Goal: Task Accomplishment & Management: Manage account settings

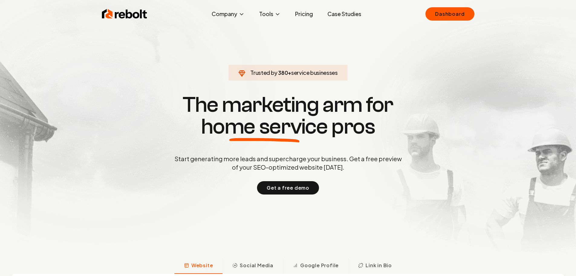
click at [336, 15] on link "Case Studies" at bounding box center [345, 14] width 44 height 12
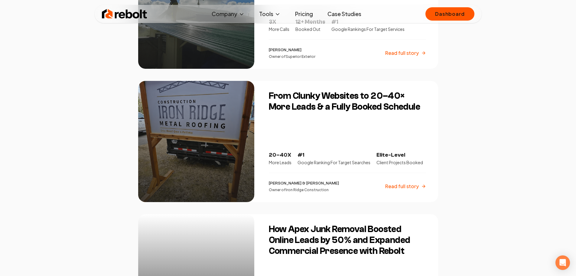
scroll to position [212, 0]
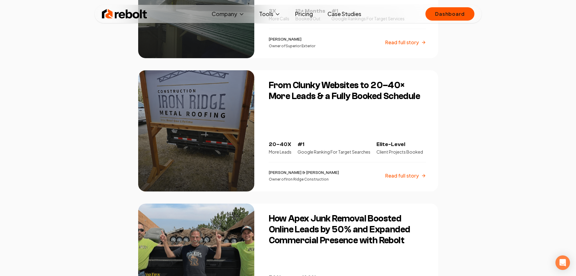
click at [194, 122] on div at bounding box center [196, 130] width 116 height 121
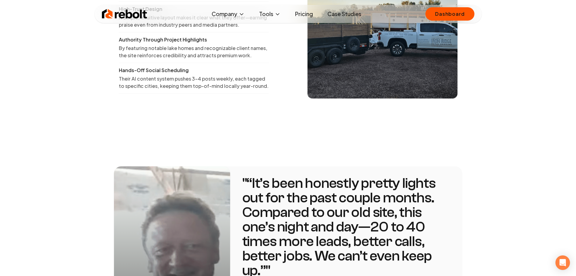
scroll to position [878, 0]
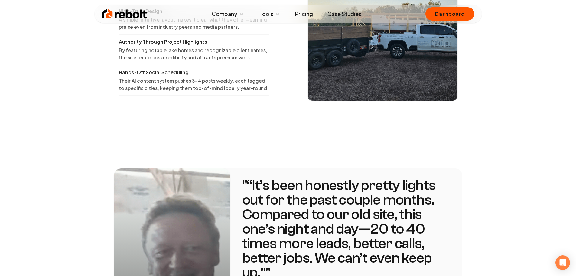
click at [136, 15] on img at bounding box center [124, 14] width 45 height 12
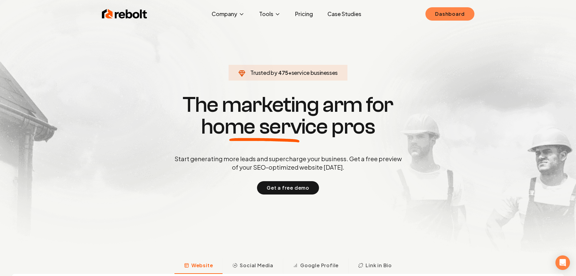
click at [454, 13] on link "Dashboard" at bounding box center [450, 13] width 49 height 13
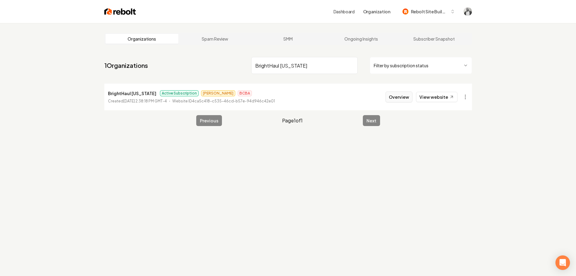
type input "BrightHaul [US_STATE]"
click at [394, 97] on button "Overview" at bounding box center [399, 96] width 27 height 11
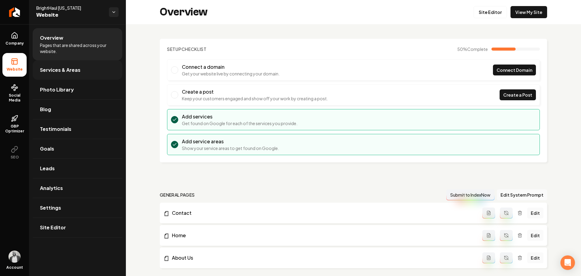
click at [74, 67] on span "Services & Areas" at bounding box center [60, 69] width 41 height 7
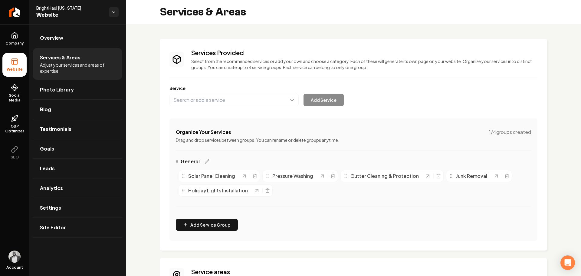
scroll to position [30, 0]
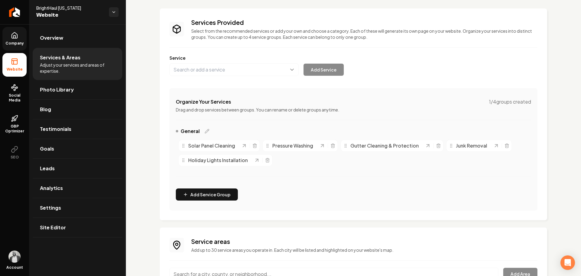
click at [22, 36] on link "Company" at bounding box center [14, 39] width 24 height 24
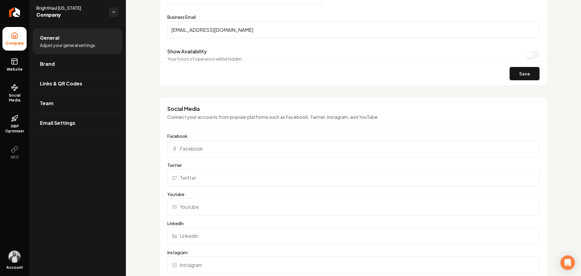
scroll to position [363, 0]
click at [63, 66] on link "Brand" at bounding box center [78, 63] width 90 height 19
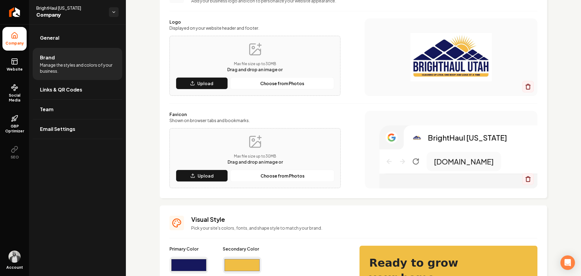
scroll to position [30, 0]
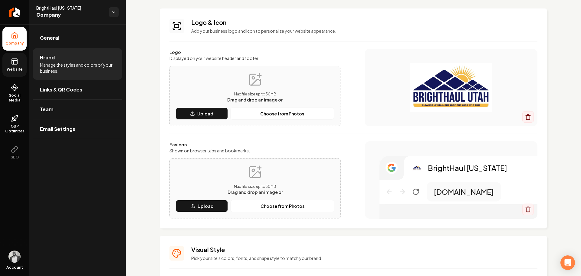
click at [17, 66] on link "Website" at bounding box center [14, 65] width 24 height 24
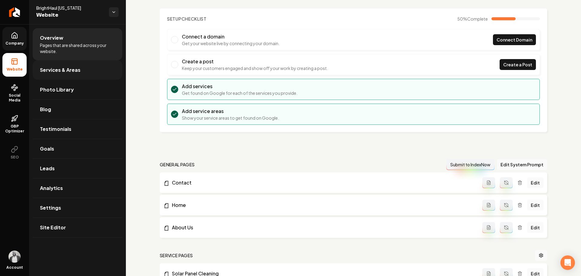
click at [69, 74] on link "Services & Areas" at bounding box center [78, 69] width 90 height 19
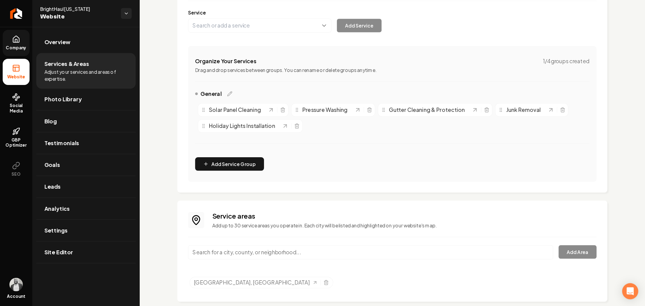
scroll to position [87, 0]
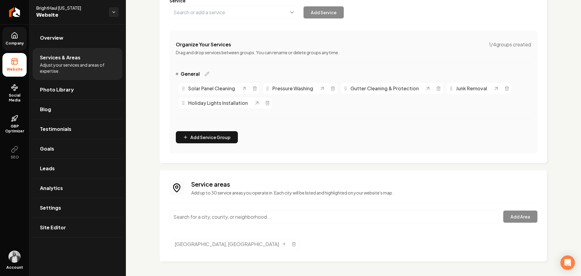
click at [150, 77] on div "Services Provided Select from the recommended services or add your own and choo…" at bounding box center [353, 106] width 455 height 339
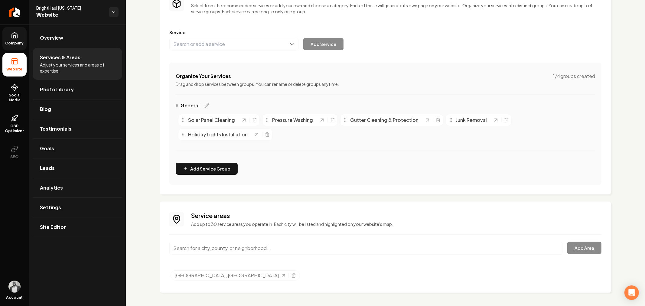
scroll to position [57, 0]
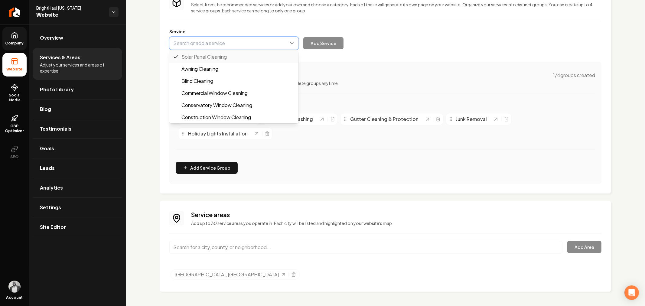
click at [247, 44] on button "Main content area" at bounding box center [233, 43] width 129 height 13
paste input "Bird Proof Solar Panel Services"
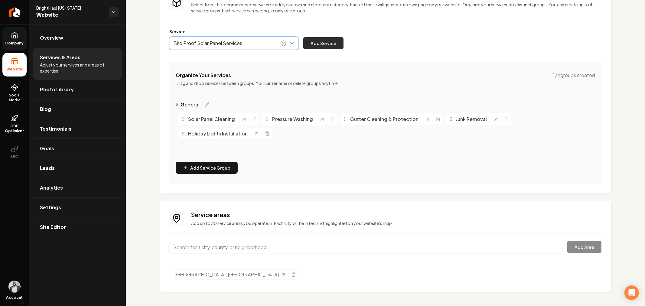
type input "Bird Proof Solar Panel Services"
click at [315, 44] on button "Add Service" at bounding box center [324, 43] width 40 height 12
click at [253, 250] on input "Main content area" at bounding box center [365, 247] width 393 height 13
paste input "Bountiful"
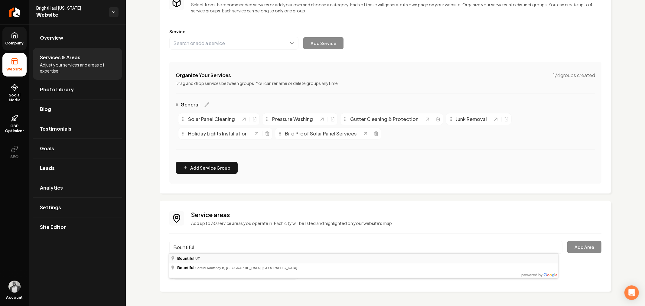
type input "Bountiful, UT"
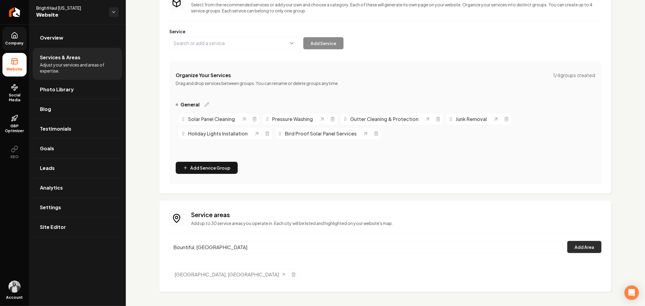
click at [569, 246] on button "Add Area" at bounding box center [585, 247] width 34 height 12
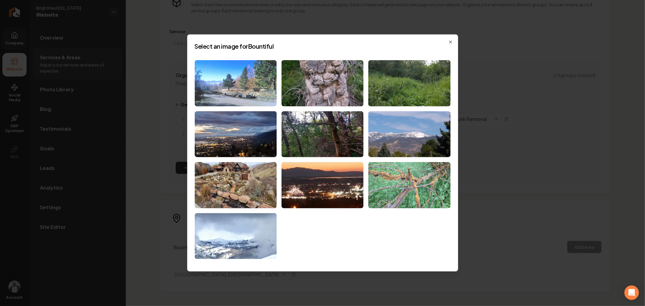
click at [237, 92] on img at bounding box center [236, 83] width 82 height 46
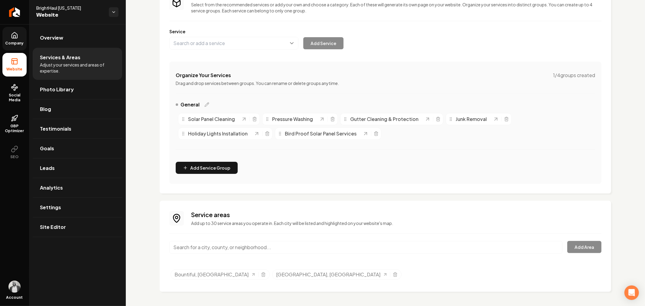
click at [292, 246] on input "Main content area" at bounding box center [365, 247] width 393 height 13
paste input "Payson"
type input "Payson, UT"
click at [576, 243] on button "Add Area" at bounding box center [585, 247] width 34 height 12
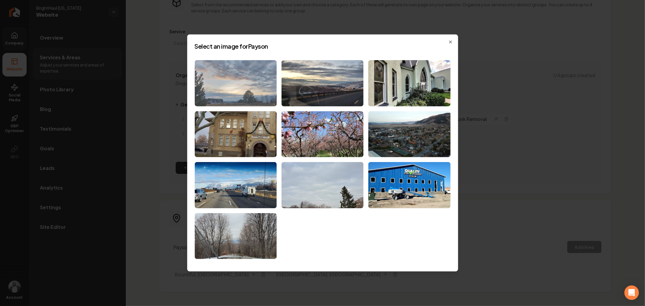
click at [250, 94] on img at bounding box center [236, 83] width 82 height 46
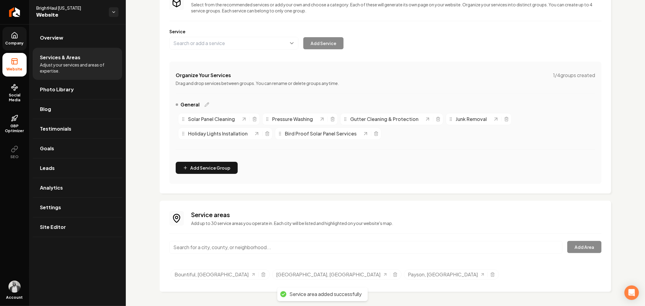
click at [353, 246] on input "Main content area" at bounding box center [365, 247] width 393 height 13
paste input "Park City"
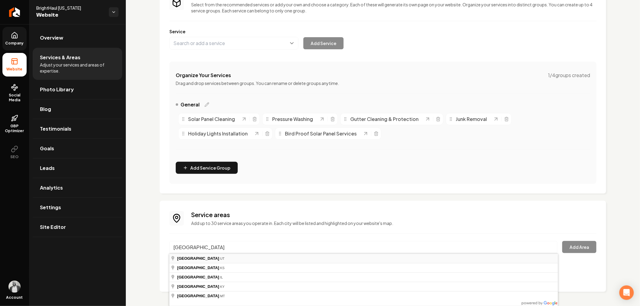
type input "Park City, UT"
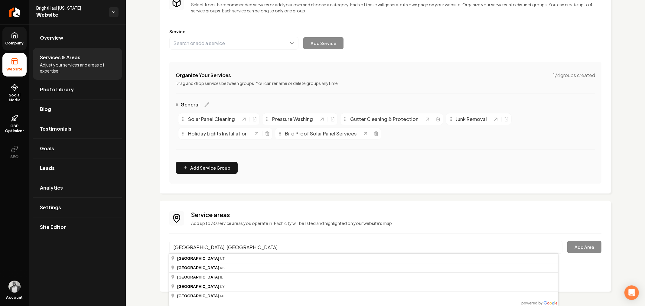
drag, startPoint x: 237, startPoint y: 256, endPoint x: 261, endPoint y: 254, distance: 24.3
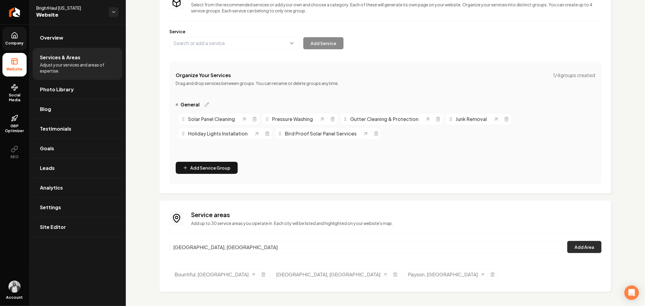
click at [569, 244] on button "Add Area" at bounding box center [585, 247] width 34 height 12
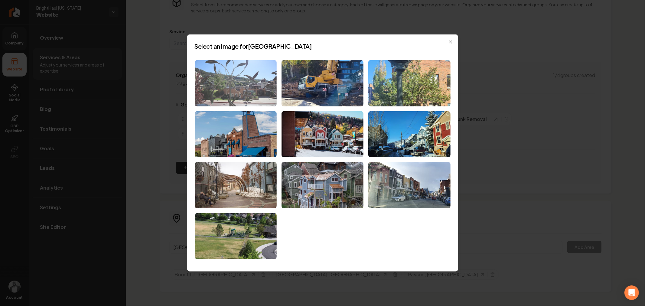
click at [248, 98] on img at bounding box center [236, 83] width 82 height 46
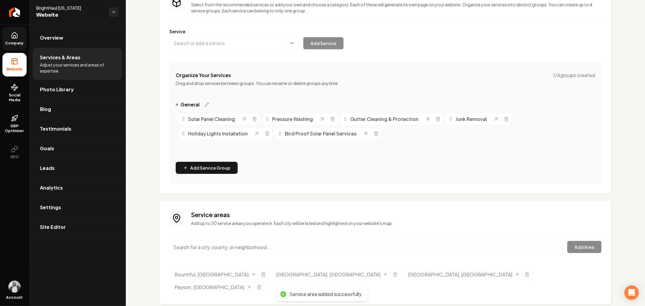
click at [357, 241] on input "Main content area" at bounding box center [365, 247] width 393 height 13
paste input "Heber City"
type input "Heber City, UT"
click at [568, 247] on button "Add Area" at bounding box center [585, 247] width 34 height 12
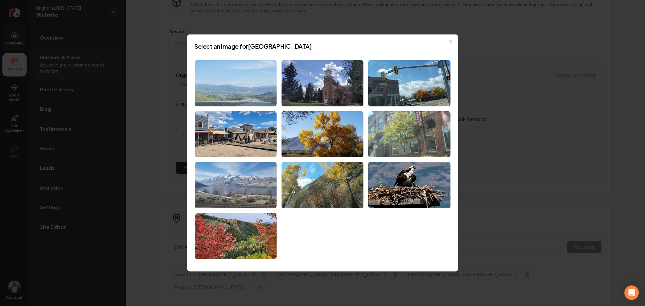
click at [235, 83] on img at bounding box center [236, 83] width 82 height 46
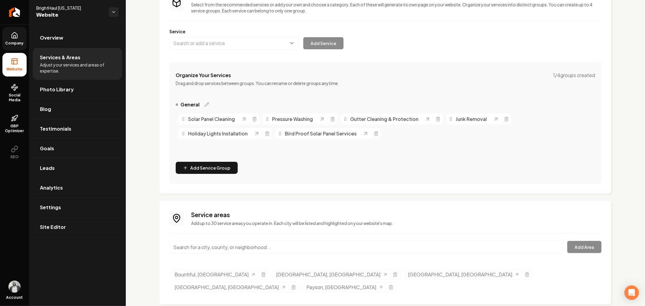
click at [315, 243] on input "Main content area" at bounding box center [365, 247] width 393 height 13
paste input "Oakely"
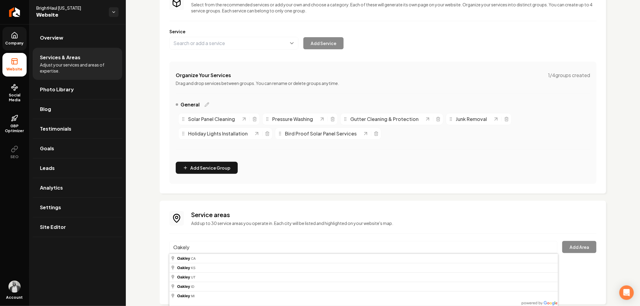
type input "Oakley, UT"
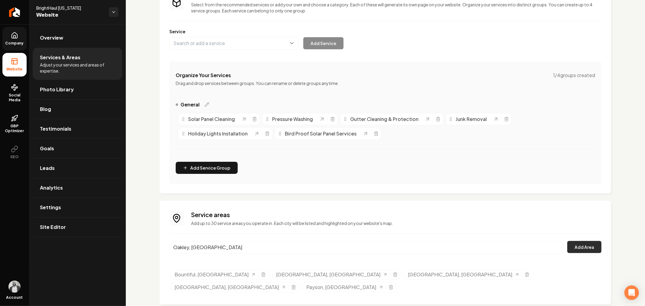
click at [576, 243] on button "Add Area" at bounding box center [585, 247] width 34 height 12
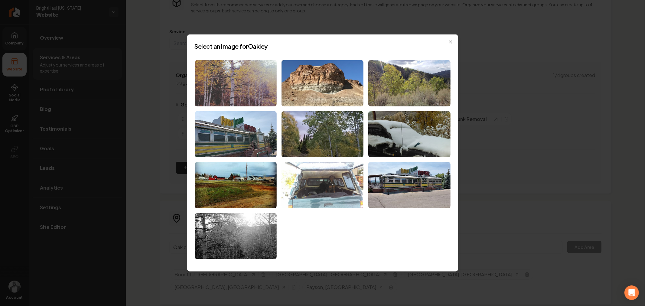
click at [237, 85] on img at bounding box center [236, 83] width 82 height 46
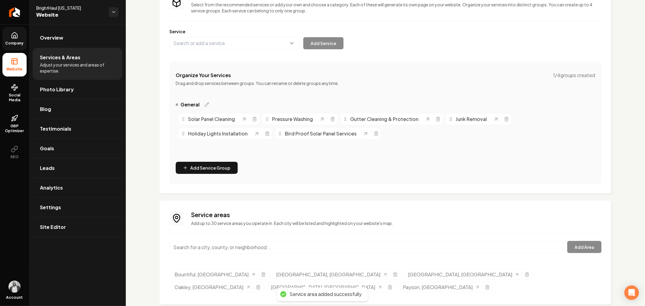
click at [303, 249] on input "Main content area" at bounding box center [365, 247] width 393 height 13
paste input "Snyderville"
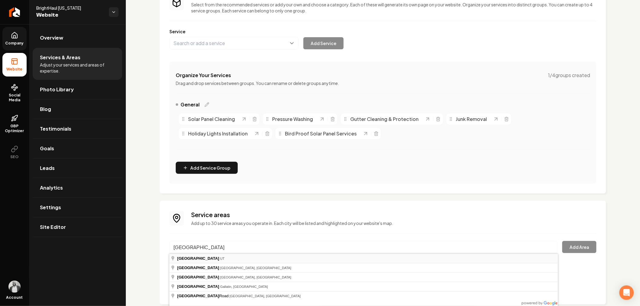
type input "Snyderville, UT"
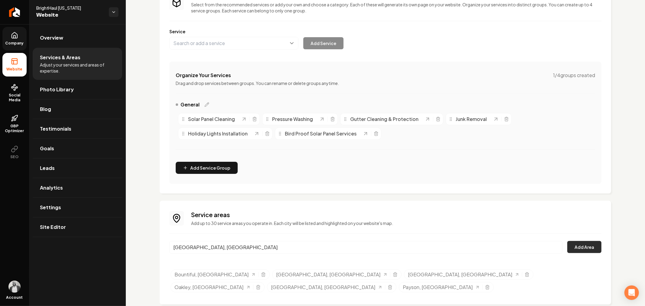
click at [576, 245] on button "Add Area" at bounding box center [585, 247] width 34 height 12
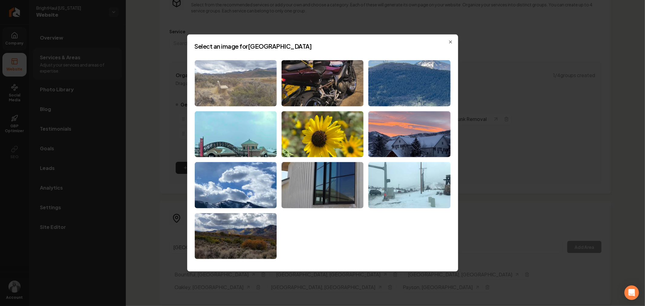
click at [240, 90] on img at bounding box center [236, 83] width 82 height 46
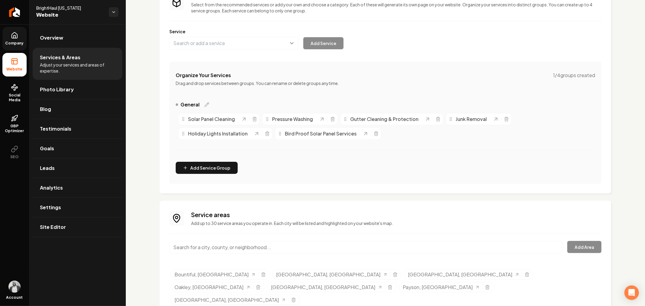
click at [358, 248] on input "Main content area" at bounding box center [365, 247] width 393 height 13
paste input "West Valley City"
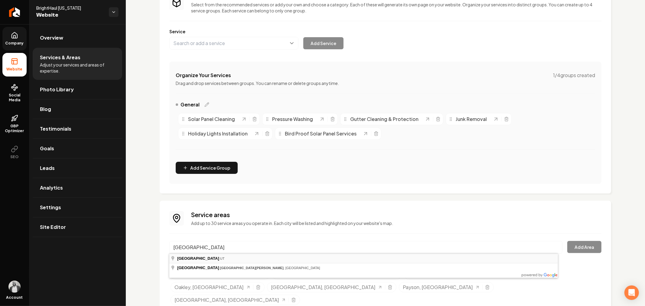
type input "West Valley City, UT"
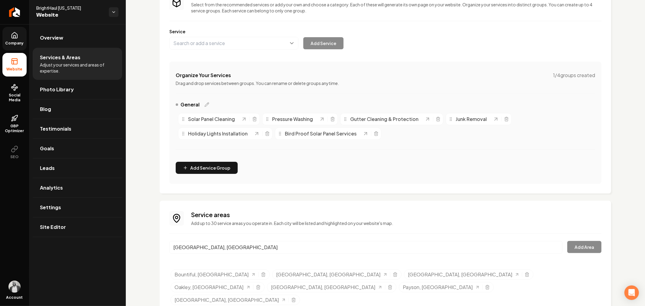
drag, startPoint x: 250, startPoint y: 257, endPoint x: 394, endPoint y: 264, distance: 144.8
click at [576, 249] on button "Add Area" at bounding box center [585, 247] width 34 height 12
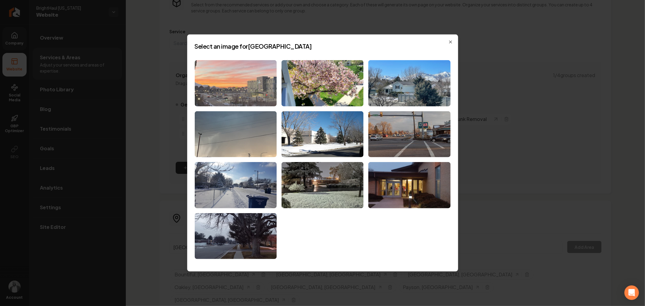
click at [239, 87] on img at bounding box center [236, 83] width 82 height 46
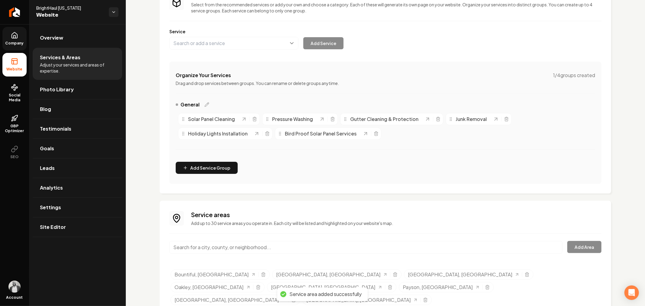
click at [344, 244] on input "Main content area" at bounding box center [365, 247] width 393 height 13
paste input "West Jordan"
type input "West Jordan, UT"
click at [576, 249] on button "Add Area" at bounding box center [585, 247] width 34 height 12
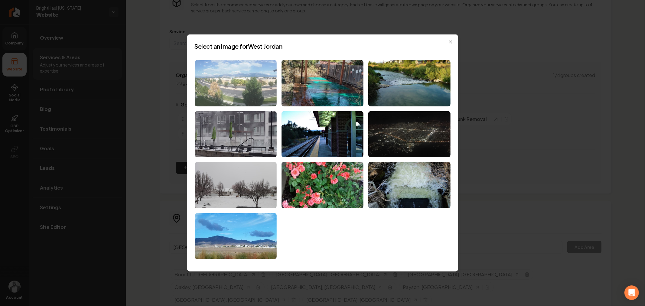
click at [255, 86] on img at bounding box center [236, 83] width 82 height 46
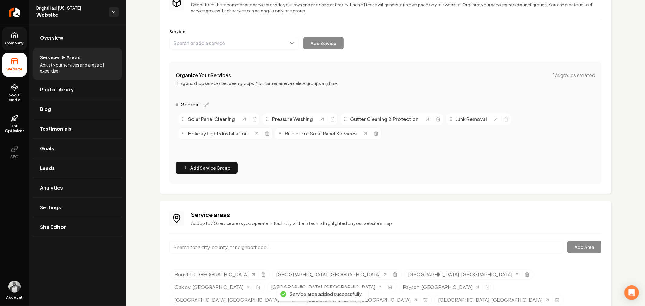
click at [364, 249] on input "Main content area" at bounding box center [365, 247] width 393 height 13
paste input "Sandy"
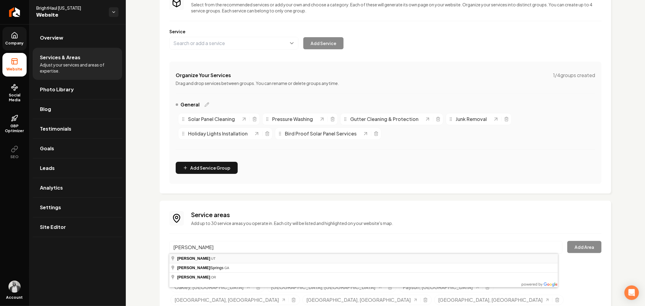
type input "Sandy, UT"
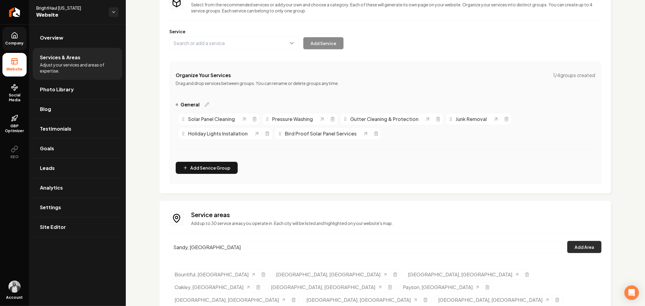
click at [576, 250] on button "Add Area" at bounding box center [585, 247] width 34 height 12
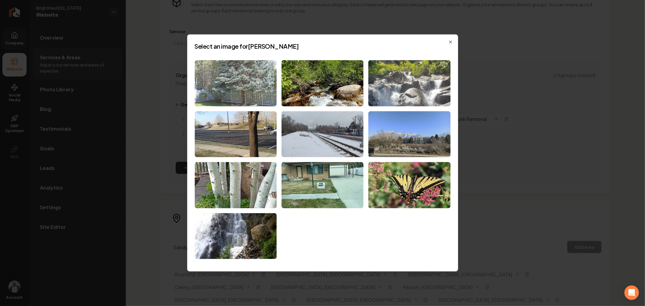
click at [249, 93] on img at bounding box center [236, 83] width 82 height 46
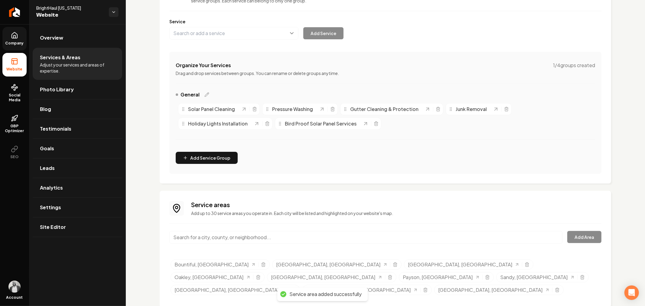
scroll to position [70, 0]
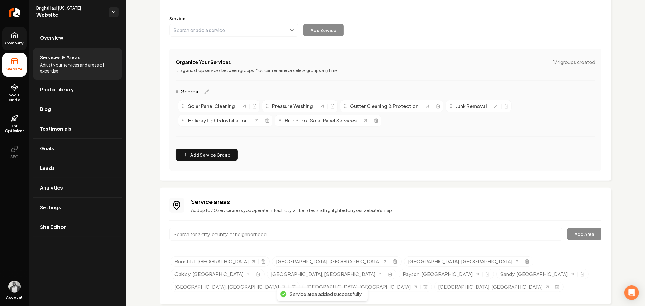
click at [358, 233] on input "Main content area" at bounding box center [365, 234] width 393 height 13
paste input "Millcreek"
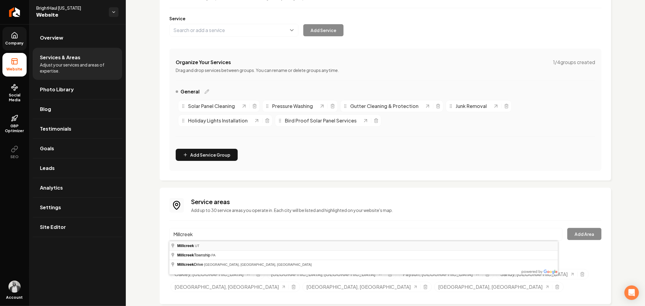
type input "Millcreek, UT"
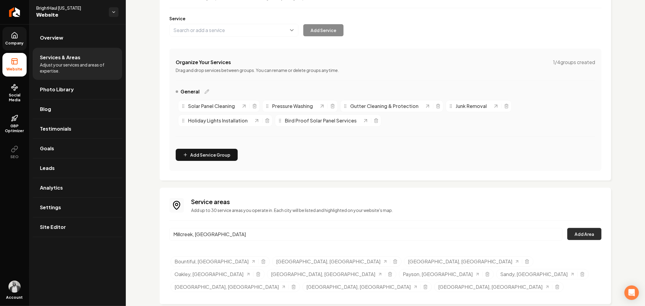
click at [576, 234] on button "Add Area" at bounding box center [585, 234] width 34 height 12
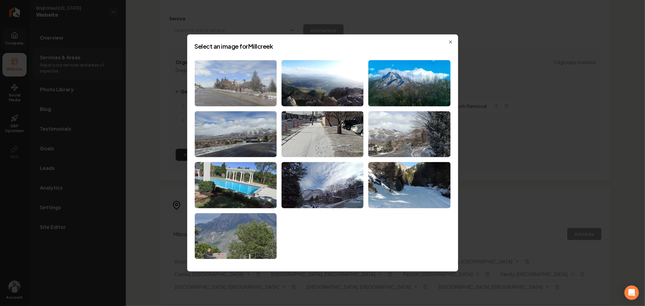
click at [259, 88] on img at bounding box center [236, 83] width 82 height 46
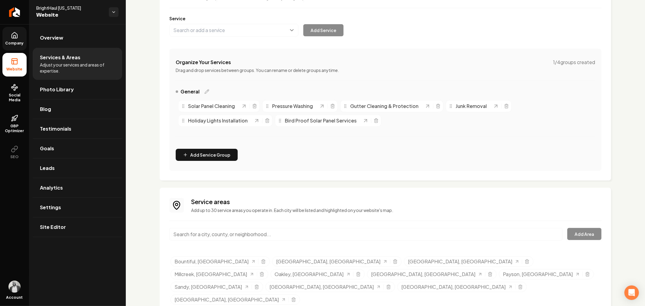
click at [337, 232] on input "Main content area" at bounding box center [365, 234] width 393 height 13
paste input "Murray"
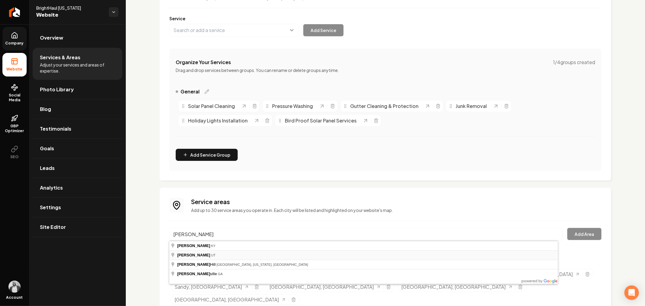
type input "Murray, UT"
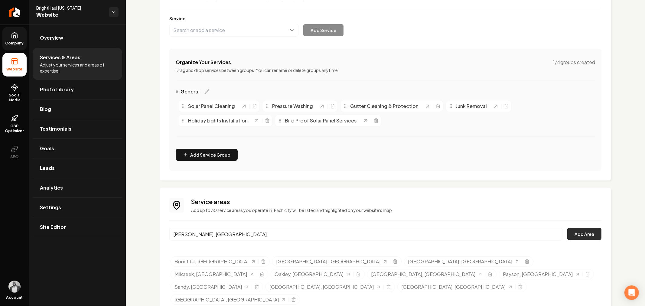
click at [576, 233] on button "Add Area" at bounding box center [585, 234] width 34 height 12
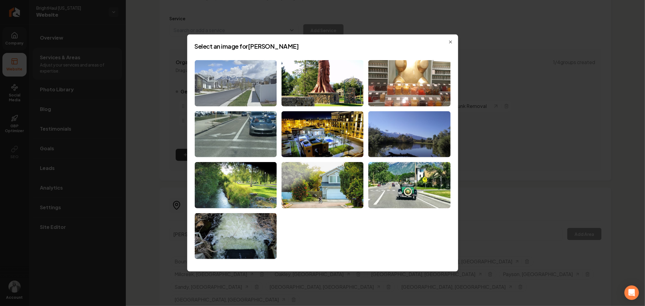
click at [241, 92] on img at bounding box center [236, 83] width 82 height 46
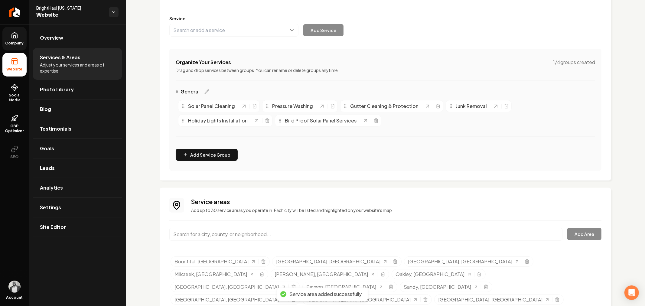
click at [336, 233] on input "Main content area" at bounding box center [365, 234] width 393 height 13
paste input "South Jordan"
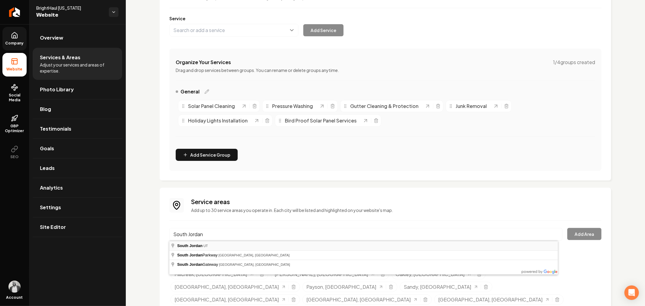
type input "South Jordan, UT"
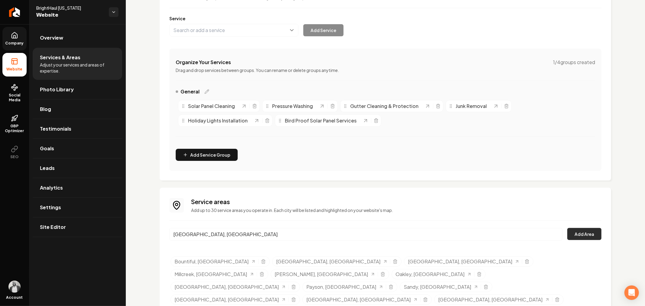
click at [576, 238] on button "Add Area" at bounding box center [585, 234] width 34 height 12
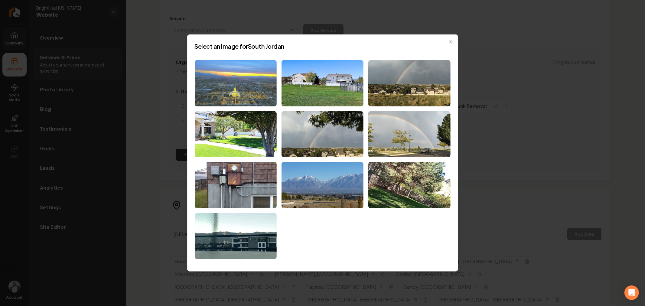
click at [247, 95] on img at bounding box center [236, 83] width 82 height 46
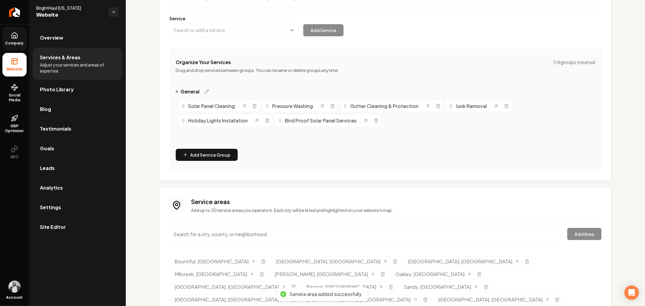
click at [382, 236] on input "Main content area" at bounding box center [365, 234] width 393 height 13
paste input "South Salt Lake"
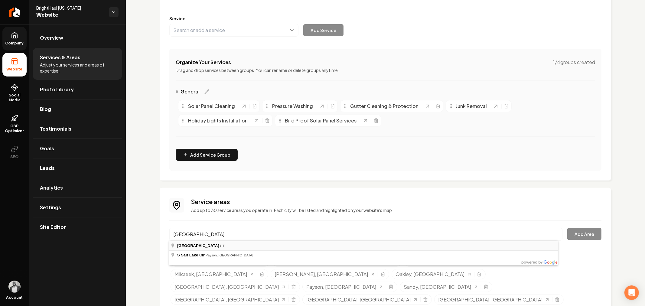
type input "South Salt Lake, UT"
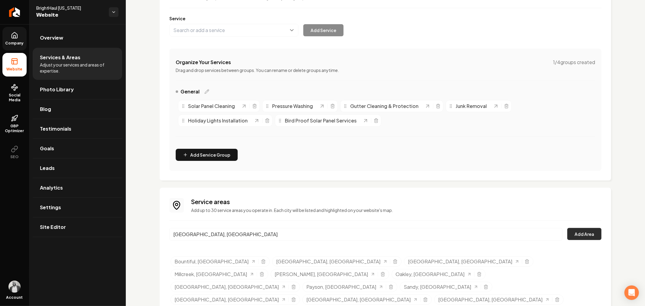
click at [576, 235] on button "Add Area" at bounding box center [585, 234] width 34 height 12
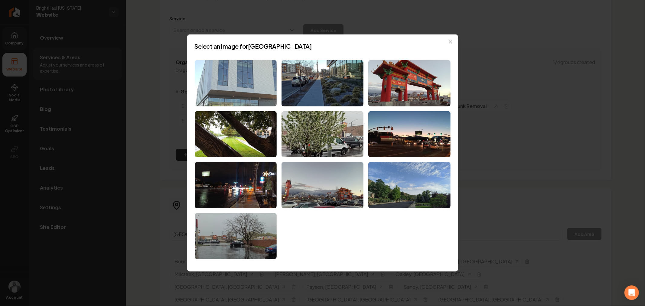
click at [242, 93] on img at bounding box center [236, 83] width 82 height 46
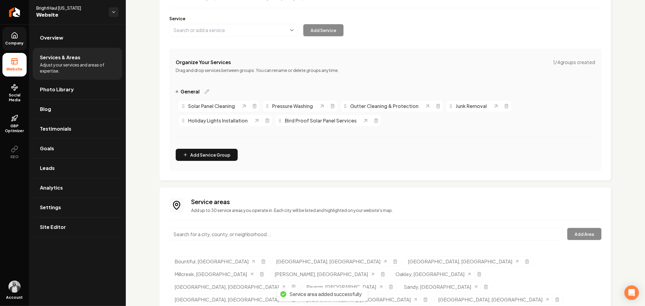
click at [400, 235] on input "Main content area" at bounding box center [365, 234] width 393 height 13
paste input "Taylorsville"
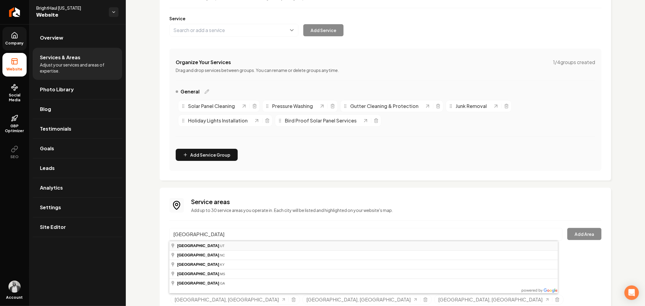
type input "Taylorsville, UT"
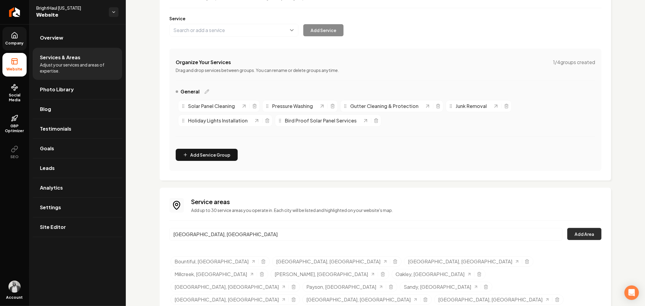
click at [572, 230] on button "Add Area" at bounding box center [585, 234] width 34 height 12
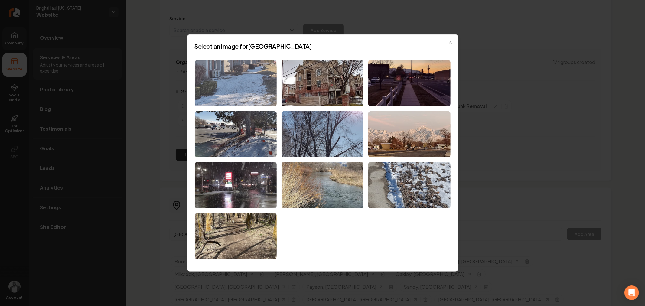
click at [244, 92] on img at bounding box center [236, 83] width 82 height 46
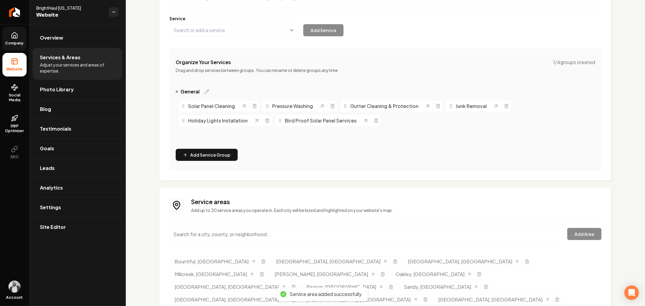
click at [402, 235] on input "Main content area" at bounding box center [365, 234] width 393 height 13
paste input "Riverton"
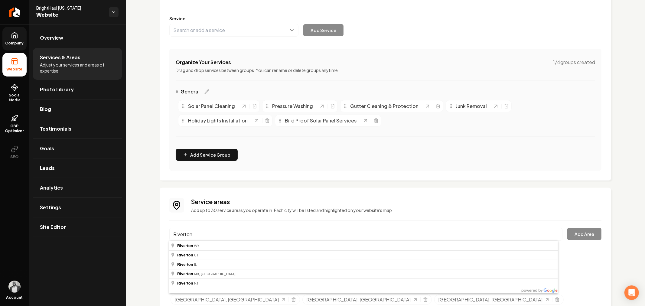
type input "Riverton, UT"
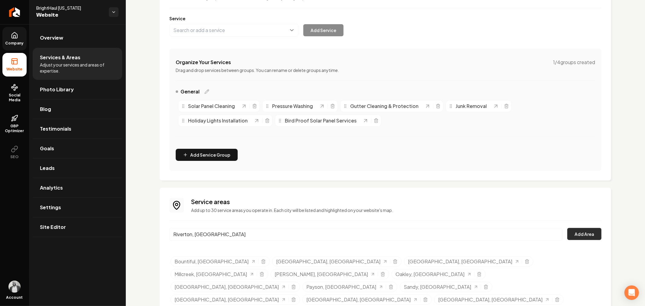
click at [570, 232] on button "Add Area" at bounding box center [585, 234] width 34 height 12
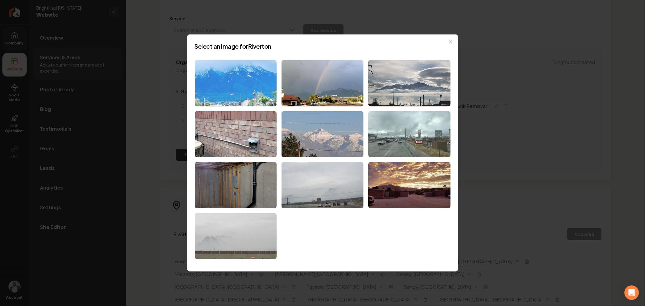
click at [247, 88] on img at bounding box center [236, 83] width 82 height 46
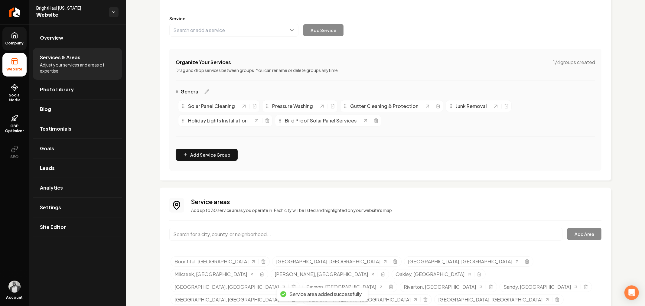
click at [328, 237] on input "Main content area" at bounding box center [365, 234] width 393 height 13
paste input "Bluffdale"
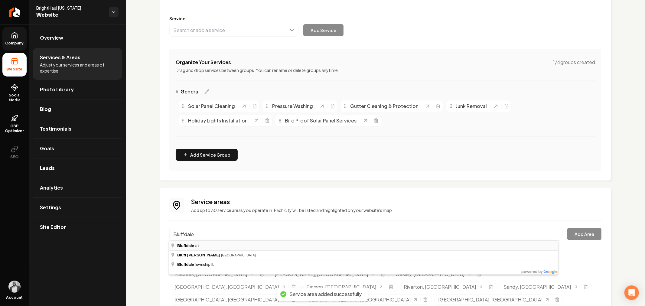
type input "Bluffdale, UT"
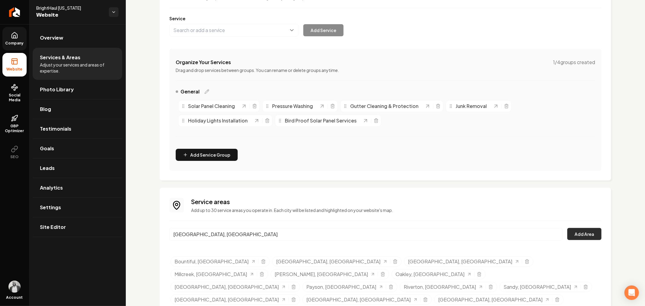
click at [574, 232] on button "Add Area" at bounding box center [585, 234] width 34 height 12
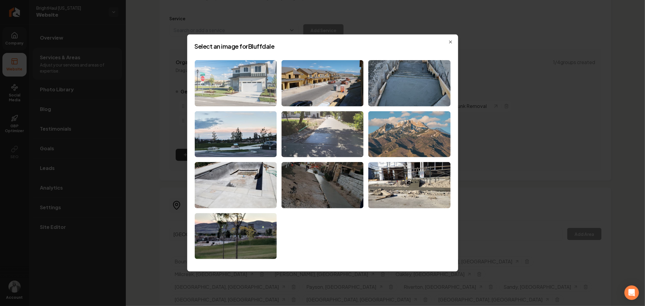
click at [256, 89] on img at bounding box center [236, 83] width 82 height 46
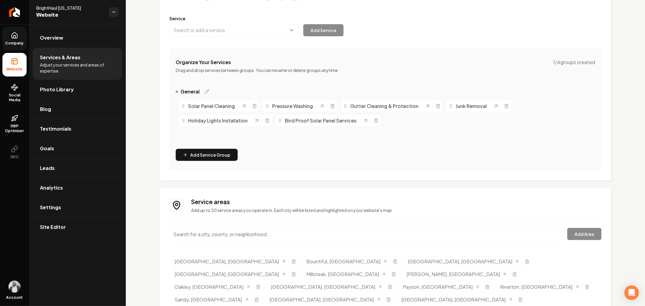
click at [340, 235] on input "Main content area" at bounding box center [365, 234] width 393 height 13
paste input "Cottonwood Heights"
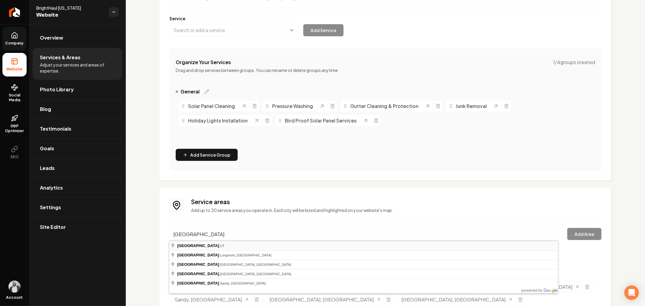
type input "Cottonwood Heights, UT"
drag, startPoint x: 337, startPoint y: 244, endPoint x: 562, endPoint y: 240, distance: 225.2
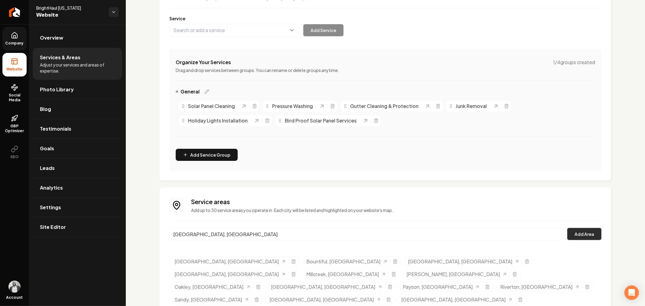
click at [576, 233] on button "Add Area" at bounding box center [585, 234] width 34 height 12
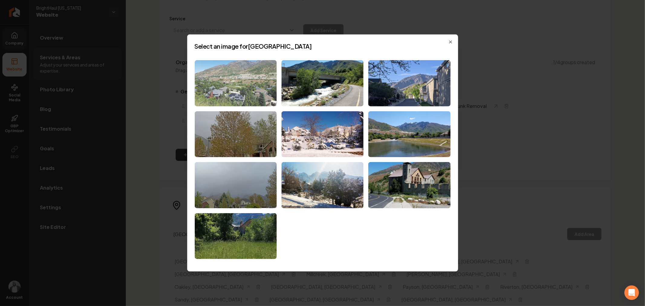
click at [249, 90] on img at bounding box center [236, 83] width 82 height 46
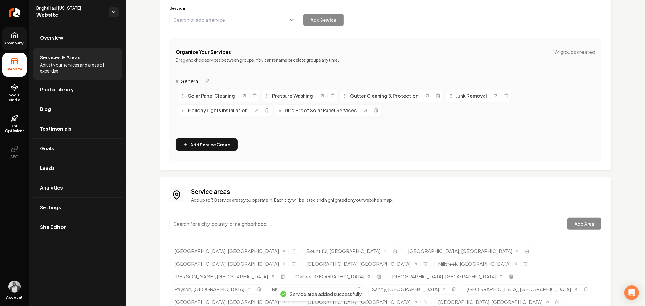
scroll to position [82, 0]
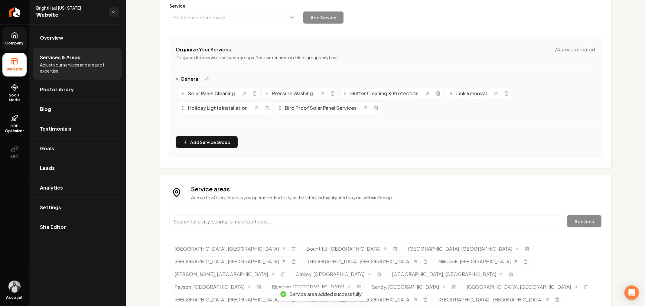
click at [368, 218] on input "Main content area" at bounding box center [365, 221] width 393 height 13
paste input "Draper"
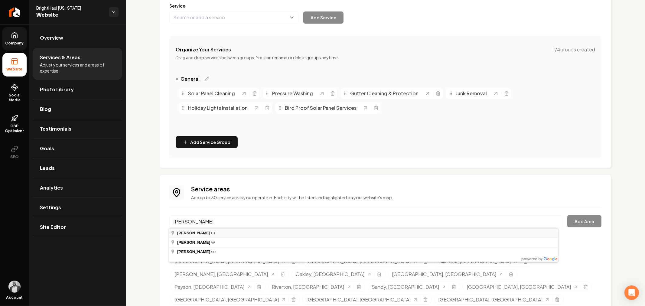
type input "Draper, UT"
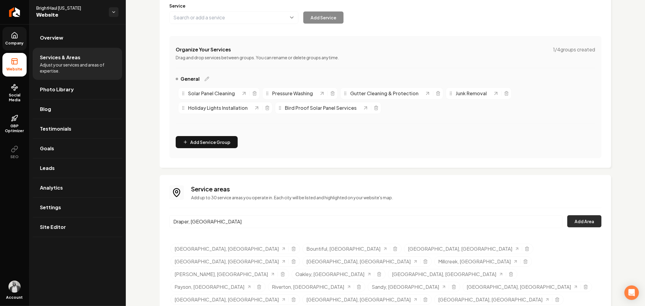
click at [576, 219] on button "Add Area" at bounding box center [585, 221] width 34 height 12
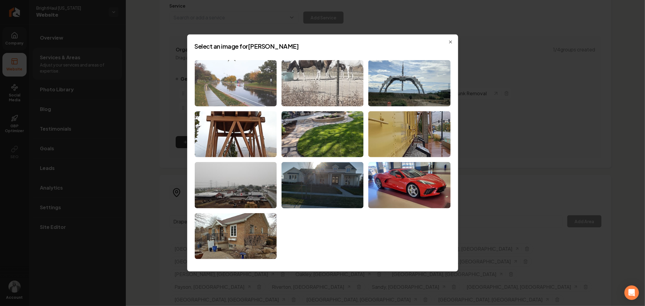
click at [258, 98] on img at bounding box center [236, 83] width 82 height 46
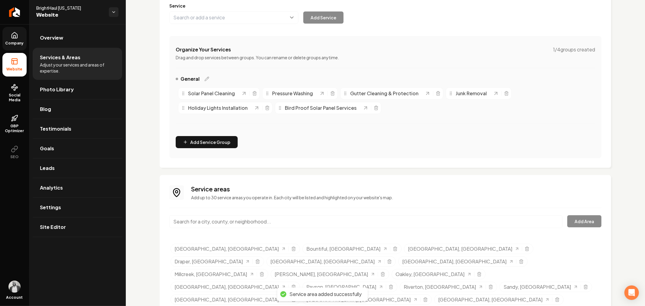
click at [336, 222] on input "Main content area" at bounding box center [365, 221] width 393 height 13
paste input "Herriman"
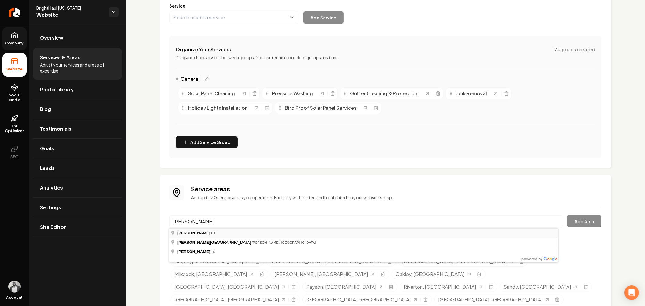
type input "Herriman, UT"
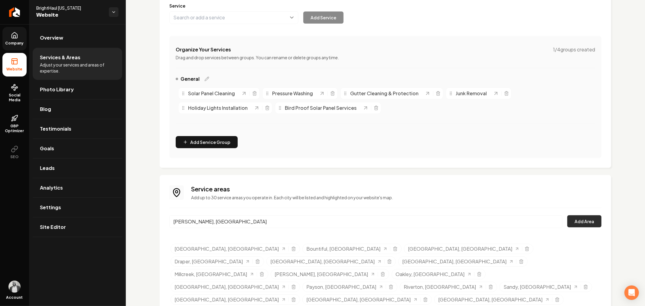
click at [576, 224] on button "Add Area" at bounding box center [585, 221] width 34 height 12
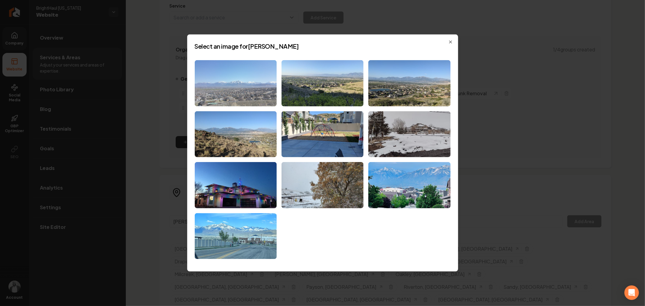
click at [256, 94] on img at bounding box center [236, 83] width 82 height 46
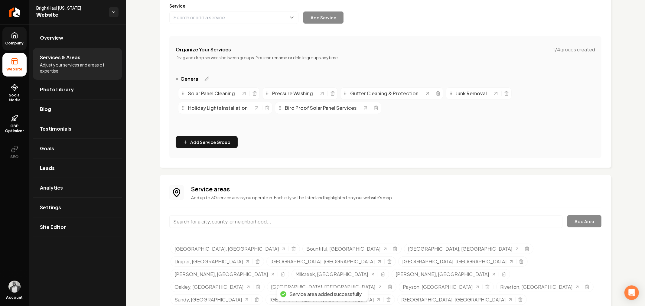
click at [381, 221] on input "Main content area" at bounding box center [365, 221] width 393 height 13
paste input "Holladay"
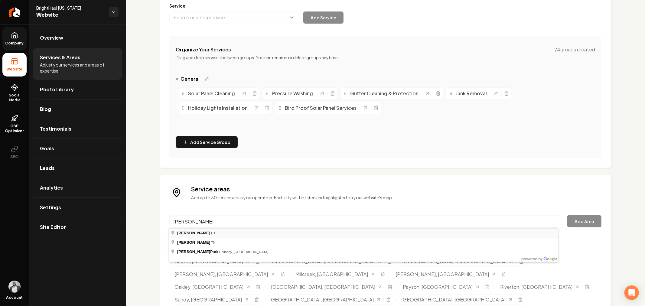
type input "Holladay, UT"
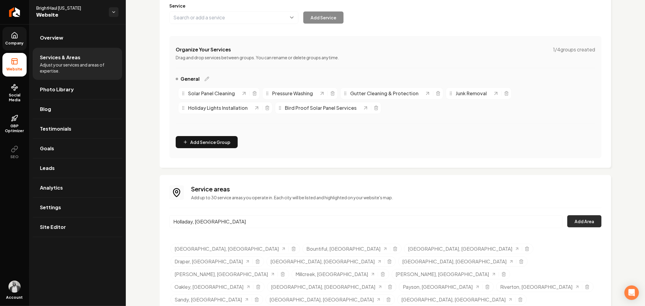
click at [576, 218] on button "Add Area" at bounding box center [585, 221] width 34 height 12
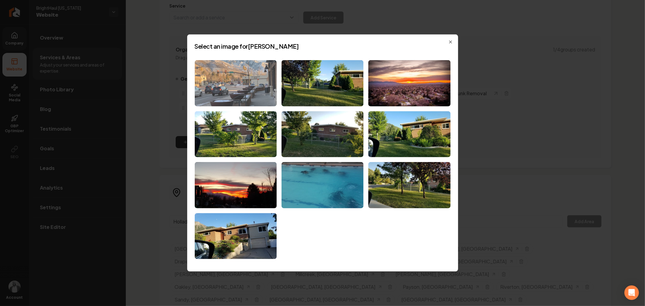
click at [244, 91] on img at bounding box center [236, 83] width 82 height 46
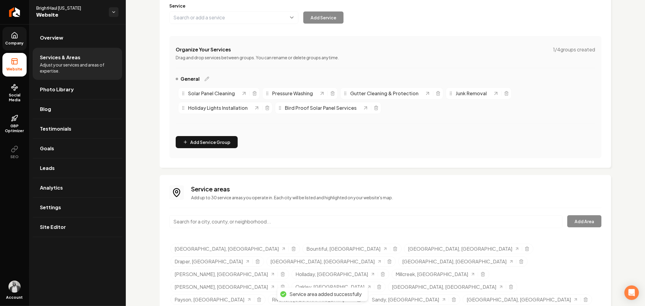
click at [354, 220] on input "Main content area" at bounding box center [365, 221] width 393 height 13
paste input "Tooele"
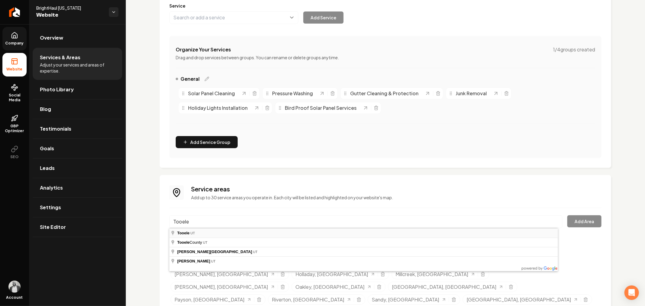
type input "Tooele, UT"
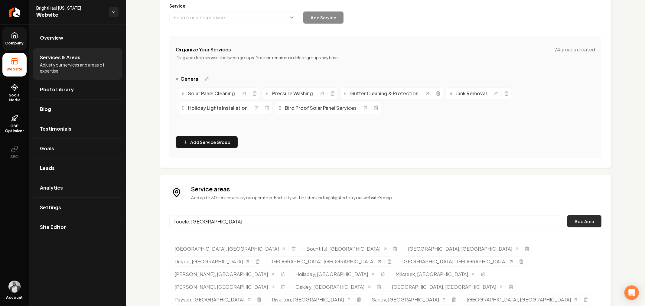
click at [568, 221] on button "Add Area" at bounding box center [585, 221] width 34 height 12
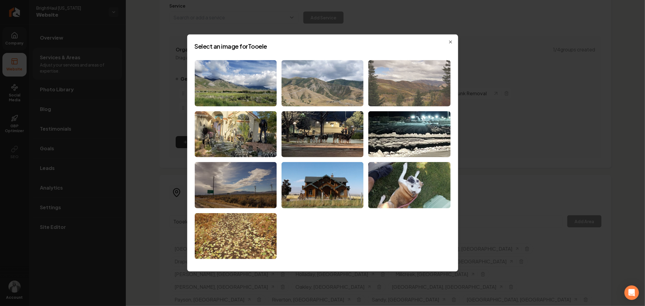
click at [397, 94] on img at bounding box center [410, 83] width 82 height 46
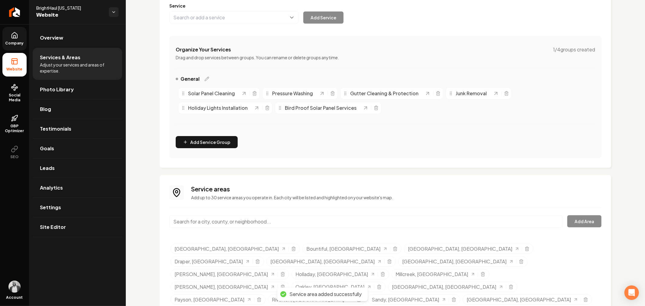
click at [15, 34] on icon at bounding box center [14, 35] width 7 height 7
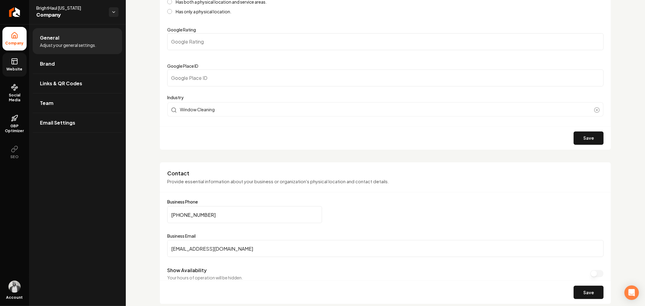
scroll to position [217, 0]
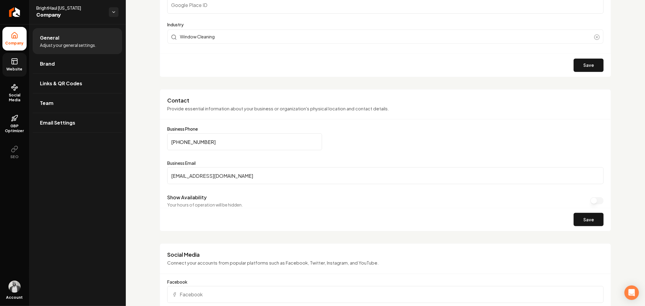
click at [248, 176] on input "brighthaul@gmail.com" at bounding box center [385, 175] width 437 height 17
paste input "anthony@areteut"
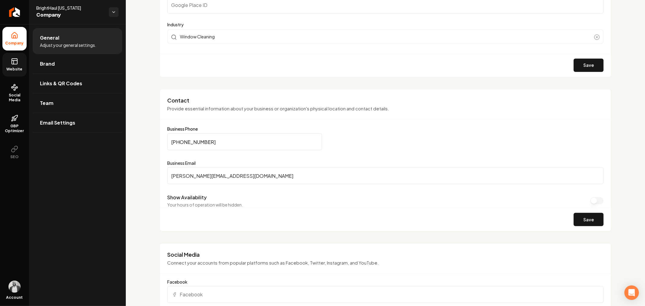
type input "anthony@areteut.com"
click at [426, 212] on div "Save" at bounding box center [385, 219] width 451 height 23
click at [576, 217] on button "Save" at bounding box center [589, 219] width 30 height 13
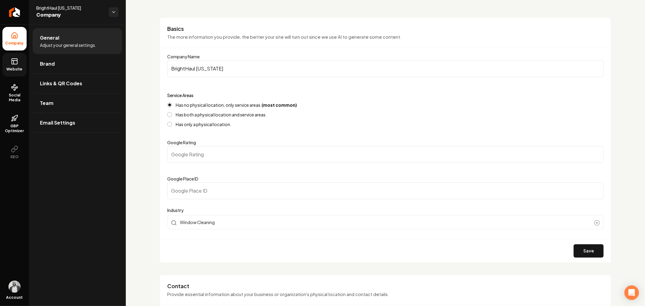
scroll to position [0, 0]
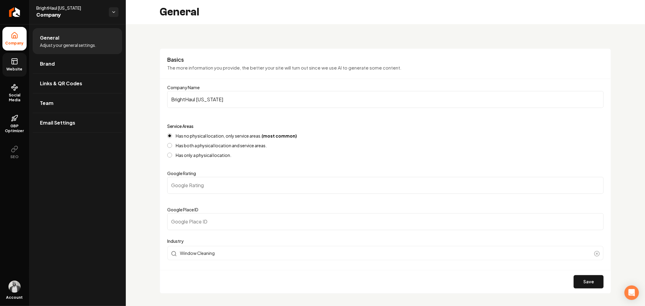
click at [17, 61] on icon at bounding box center [14, 61] width 5 height 0
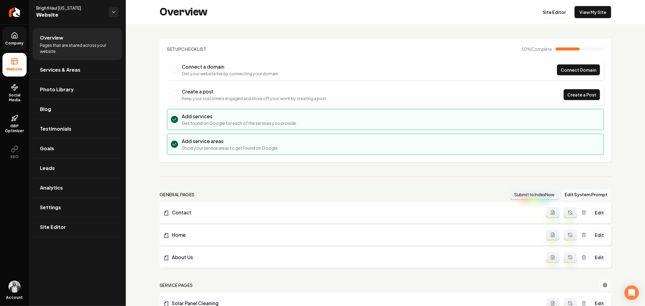
click at [12, 35] on icon at bounding box center [14, 35] width 5 height 6
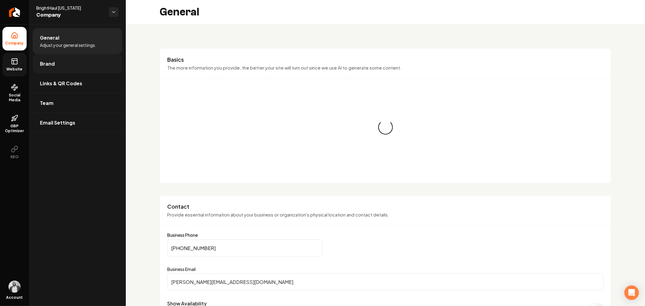
click at [54, 70] on link "Brand" at bounding box center [78, 63] width 90 height 19
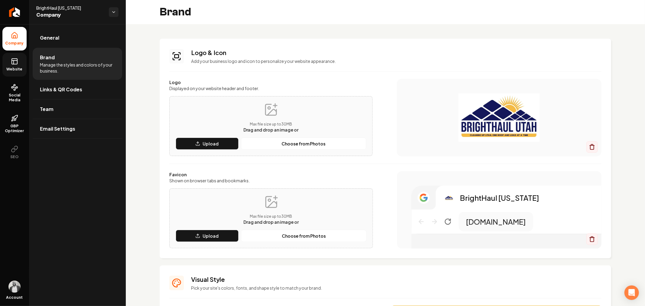
click at [18, 67] on span "Website" at bounding box center [14, 69] width 21 height 5
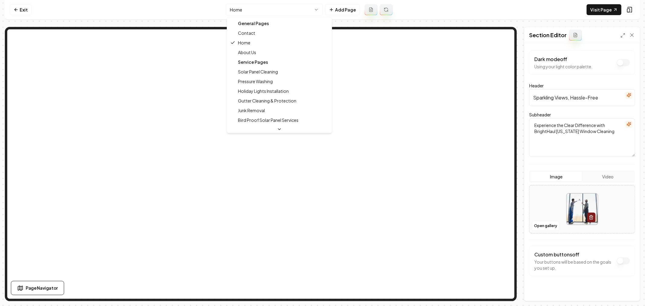
click at [268, 10] on html "Computer Required This feature is only available on a computer. Please switch t…" at bounding box center [322, 153] width 645 height 306
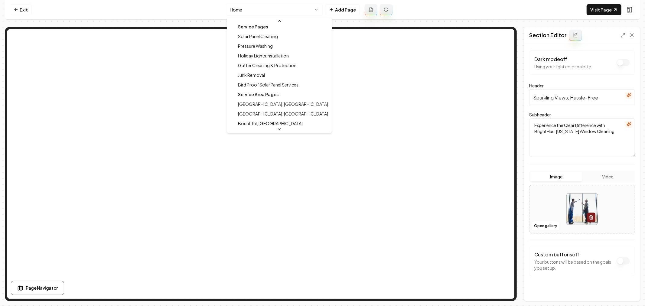
scroll to position [67, 0]
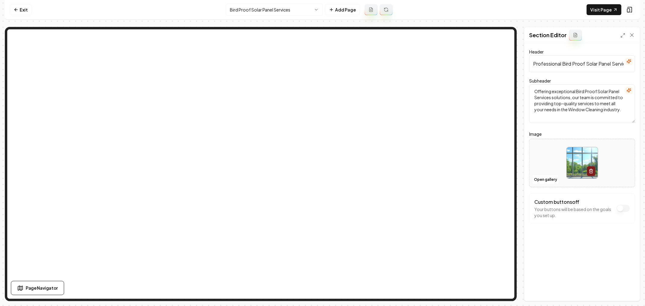
scroll to position [0, 8]
drag, startPoint x: 563, startPoint y: 65, endPoint x: 632, endPoint y: 67, distance: 69.3
click at [632, 67] on input "Professional Bird Proof Solar Panel Services" at bounding box center [583, 63] width 106 height 17
click at [540, 177] on button "Open gallery" at bounding box center [545, 180] width 27 height 10
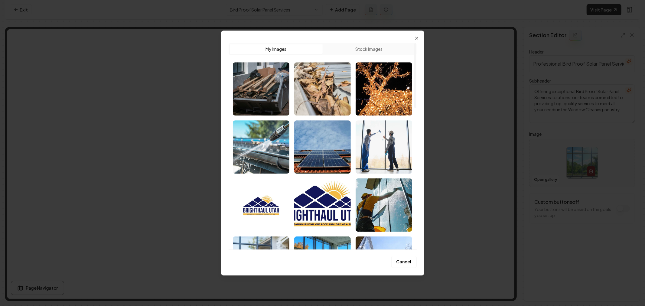
click at [358, 46] on button "Stock Images" at bounding box center [369, 49] width 93 height 10
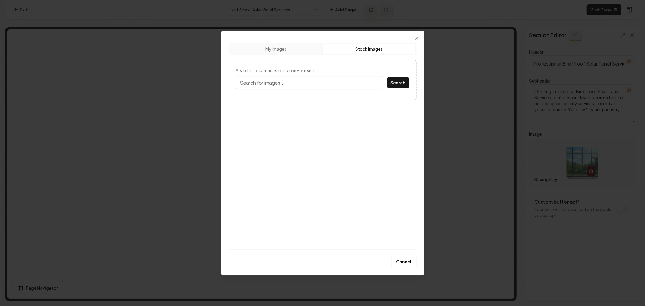
click at [304, 81] on input "Search stock images to use on your site." at bounding box center [309, 82] width 147 height 13
type input "Solar pannel"
click at [387, 77] on button "Search" at bounding box center [398, 82] width 22 height 11
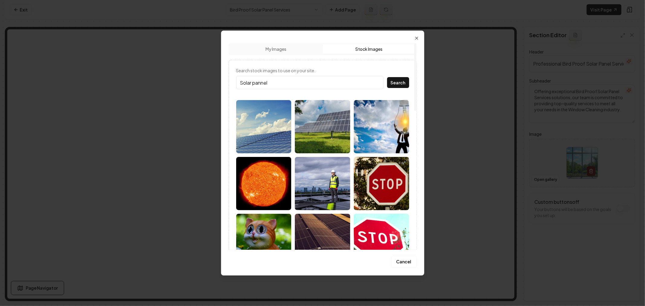
click at [323, 129] on img at bounding box center [322, 126] width 55 height 53
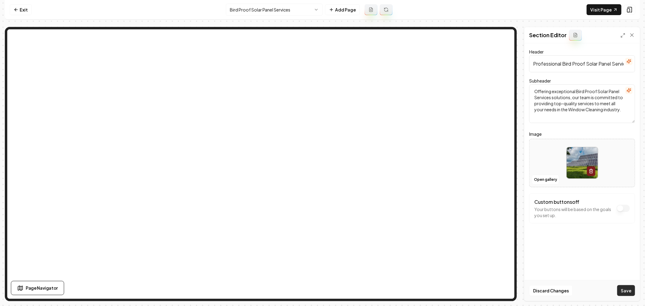
click at [629, 290] on button "Save" at bounding box center [627, 290] width 18 height 11
click at [274, 12] on html "Computer Required This feature is only available on a computer. Please switch t…" at bounding box center [322, 153] width 645 height 306
click at [540, 176] on button "Open gallery" at bounding box center [545, 180] width 27 height 10
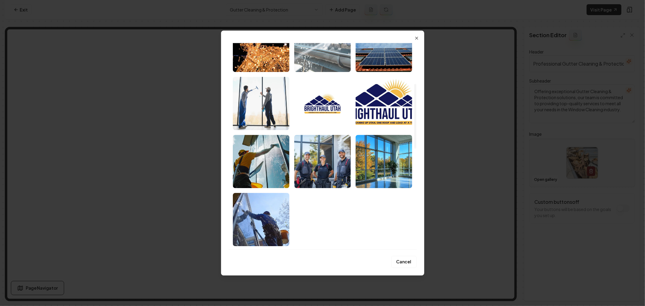
scroll to position [34, 0]
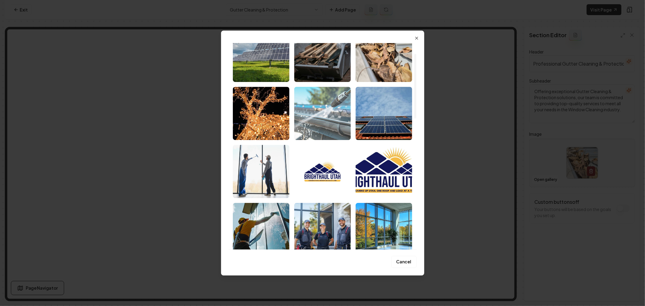
click at [319, 119] on img "Select image image_689b4fc55c7cd75eb89beaea.jpg" at bounding box center [322, 113] width 57 height 53
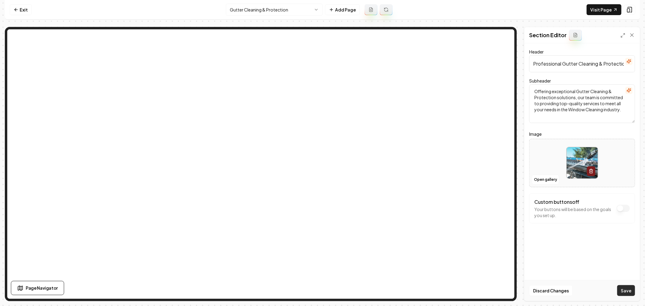
click at [627, 293] on button "Save" at bounding box center [627, 290] width 18 height 11
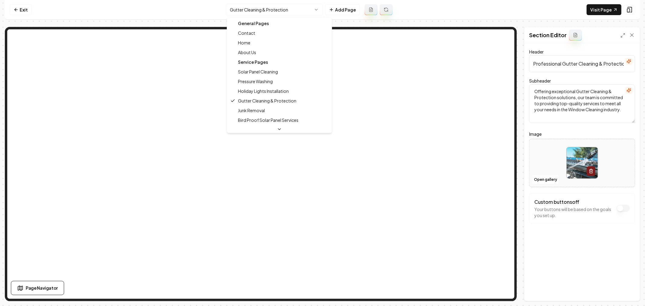
click at [270, 7] on html "Computer Required This feature is only available on a computer. Please switch t…" at bounding box center [322, 153] width 645 height 306
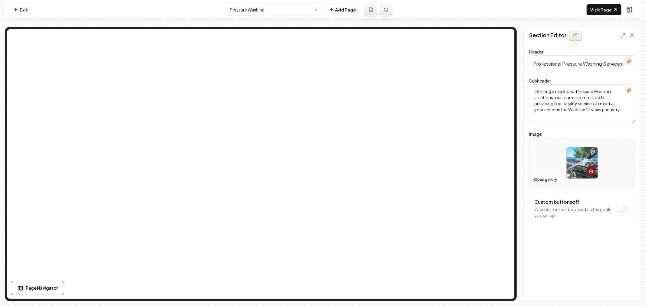
click at [579, 156] on img at bounding box center [582, 162] width 31 height 31
type input "**********"
click at [627, 291] on button "Save" at bounding box center [627, 290] width 18 height 11
click at [276, 14] on html "Computer Required This feature is only available on a computer. Please switch t…" at bounding box center [322, 153] width 645 height 306
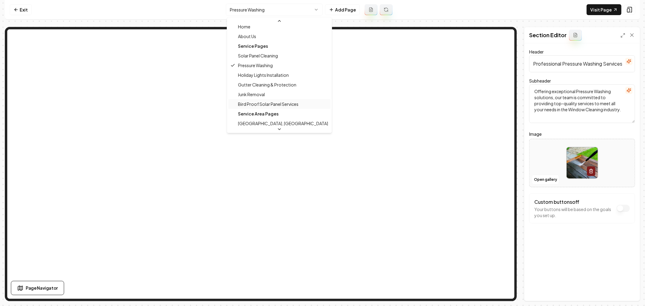
scroll to position [34, 0]
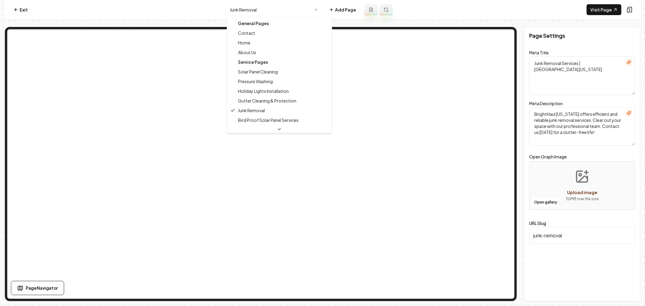
click at [300, 14] on html "Computer Required This feature is only available on a computer. Please switch t…" at bounding box center [322, 153] width 645 height 306
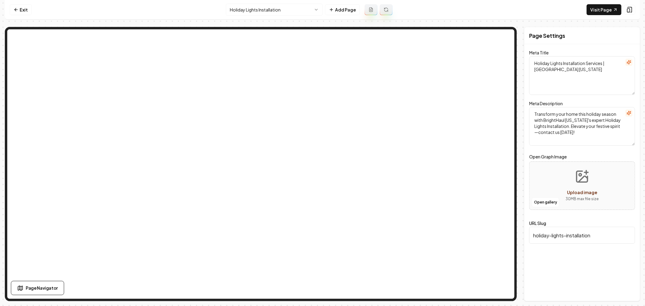
click at [276, 8] on html "Computer Required This feature is only available on a computer. Please switch t…" at bounding box center [322, 153] width 645 height 306
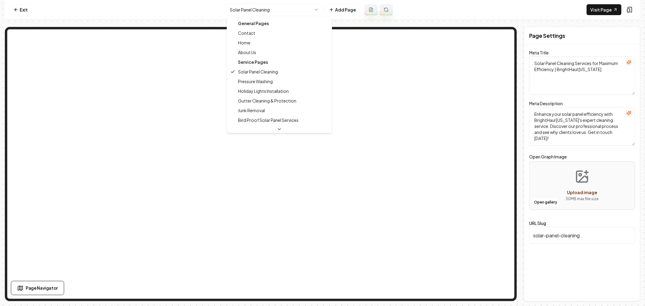
click at [277, 14] on html "Computer Required This feature is only available on a computer. Please switch t…" at bounding box center [322, 153] width 645 height 306
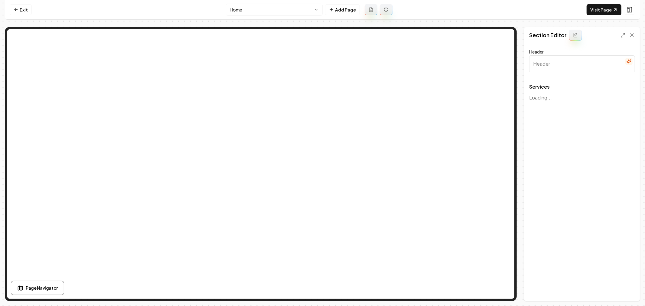
type input "Our Expert Window Cleaning Services"
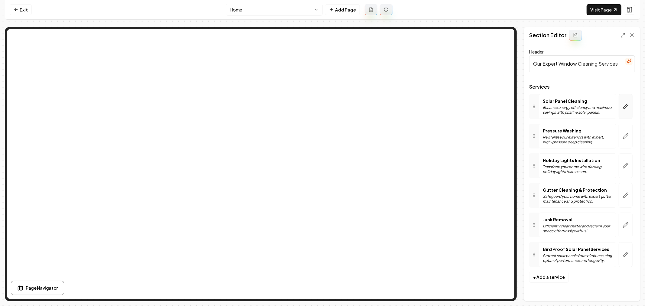
click at [628, 110] on button "button" at bounding box center [626, 106] width 14 height 25
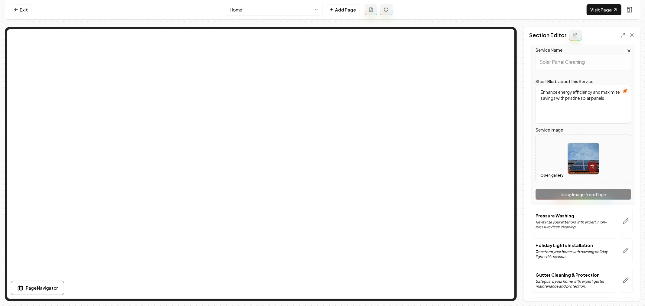
scroll to position [101, 0]
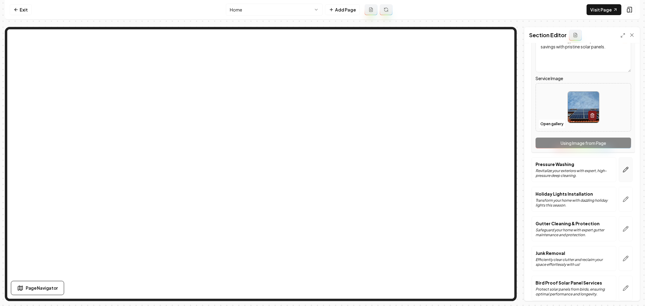
click at [623, 167] on icon "button" at bounding box center [626, 170] width 6 height 6
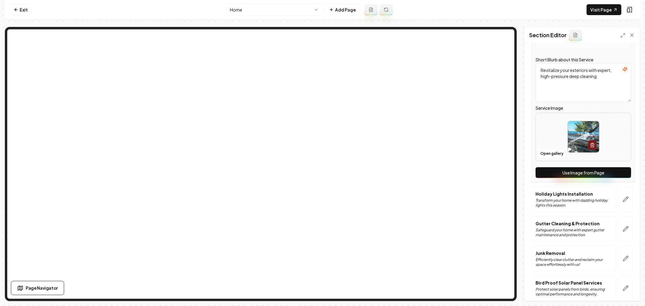
click at [583, 173] on button "Use Image from Page" at bounding box center [584, 172] width 96 height 11
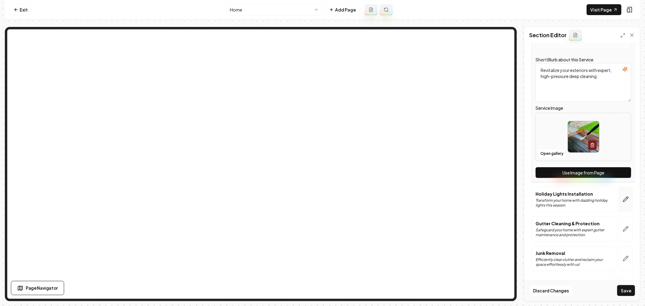
click at [621, 195] on button "button" at bounding box center [626, 199] width 14 height 25
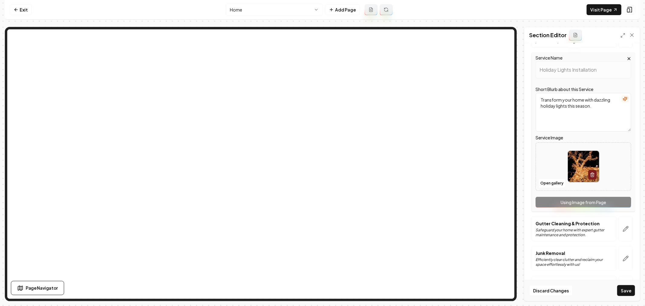
click at [577, 203] on div "Service Name Holiday Lights Installation Short Blurb about this Service Transfo…" at bounding box center [583, 132] width 103 height 159
click at [621, 233] on button "button" at bounding box center [626, 229] width 14 height 25
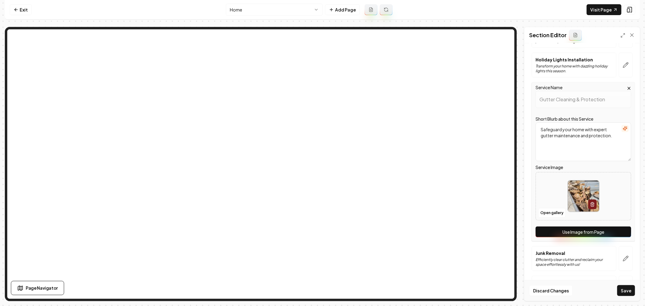
click at [584, 231] on button "Use Image from Page" at bounding box center [584, 232] width 96 height 11
click at [623, 258] on icon "button" at bounding box center [626, 259] width 6 height 6
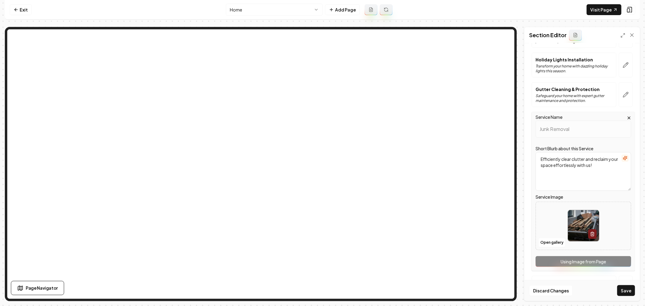
click at [573, 260] on div "Service Name Junk Removal Short Blurb about this Service Efficiently clear clut…" at bounding box center [583, 191] width 103 height 159
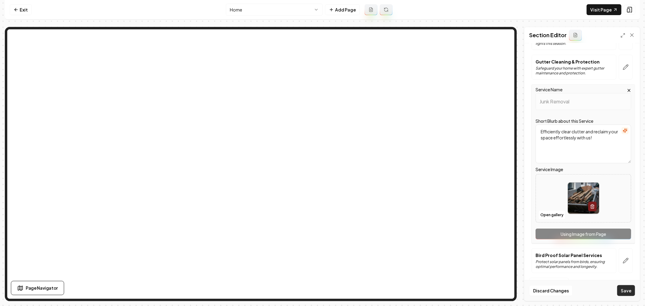
click at [625, 289] on button "Save" at bounding box center [627, 290] width 18 height 11
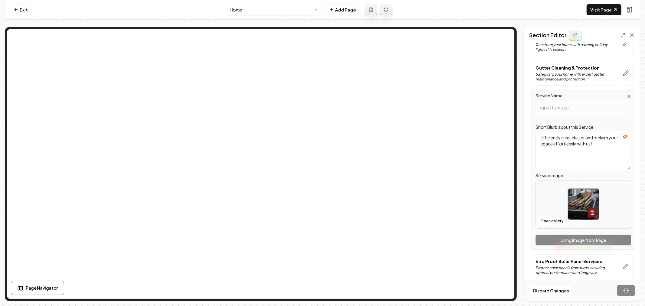
scroll to position [122, 0]
click at [623, 267] on icon "button" at bounding box center [626, 267] width 6 height 6
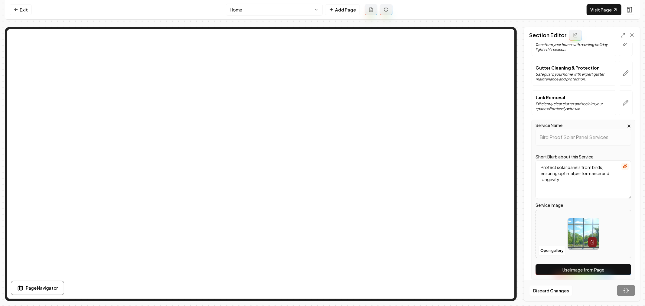
click at [589, 268] on button "Use Image from Page" at bounding box center [584, 269] width 96 height 11
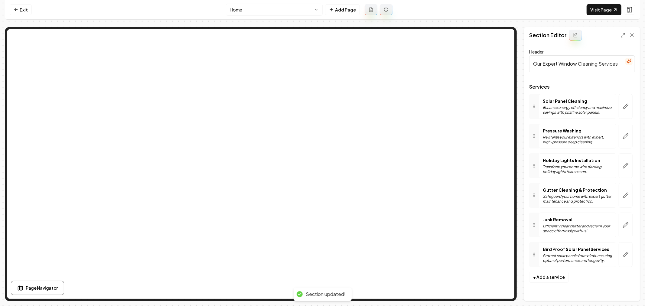
scroll to position [0, 0]
click at [627, 254] on icon "button" at bounding box center [626, 255] width 6 height 6
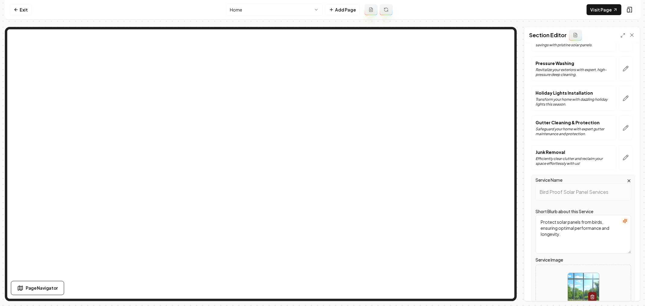
scroll to position [128, 0]
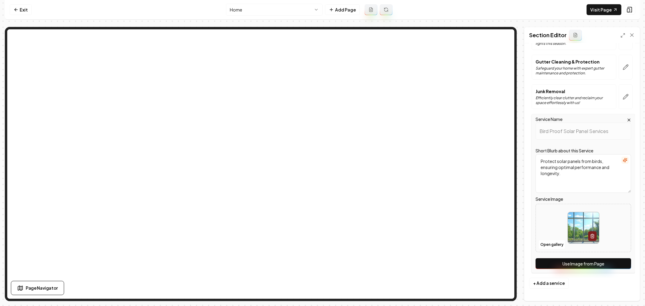
click at [580, 263] on button "Use Image from Page" at bounding box center [584, 263] width 96 height 11
click at [622, 291] on button "Save" at bounding box center [627, 290] width 18 height 11
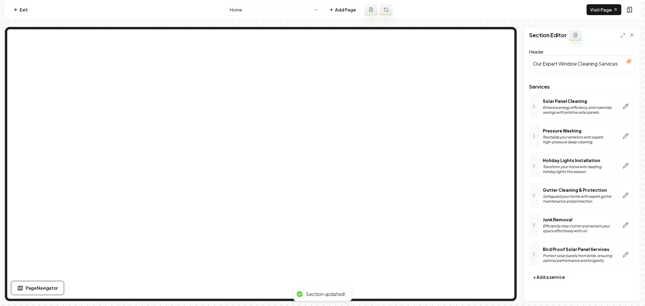
scroll to position [0, 0]
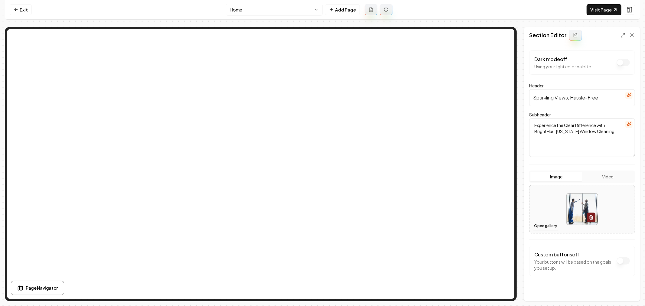
click at [546, 226] on button "Open gallery" at bounding box center [545, 226] width 27 height 10
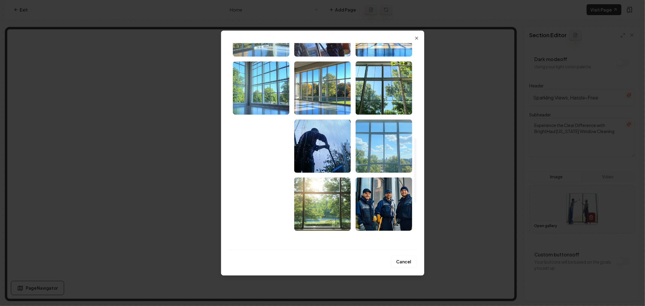
scroll to position [303, 0]
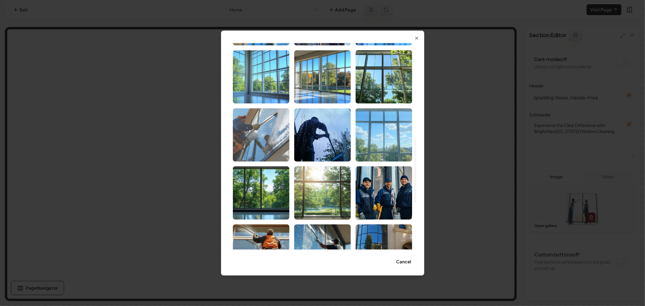
click at [264, 138] on img "Select image image_689b4e915c7cd75eb8936481.png" at bounding box center [261, 134] width 57 height 53
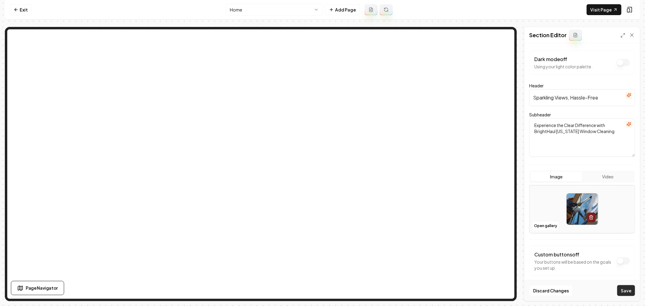
click at [623, 290] on button "Save" at bounding box center [627, 290] width 18 height 11
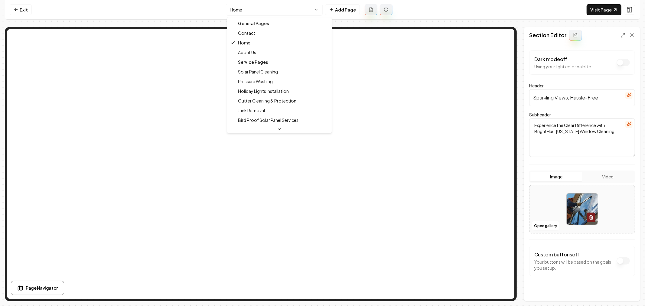
click at [260, 13] on html "Computer Required This feature is only available on a computer. Please switch t…" at bounding box center [322, 153] width 645 height 306
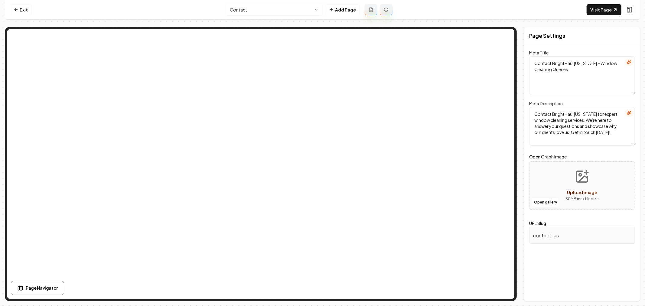
click at [295, 8] on html "Computer Required This feature is only available on a computer. Please switch t…" at bounding box center [322, 153] width 645 height 306
click at [610, 13] on link "Visit Page" at bounding box center [604, 9] width 35 height 11
click at [287, 14] on html "Computer Required This feature is only available on a computer. Please switch t…" at bounding box center [322, 153] width 645 height 306
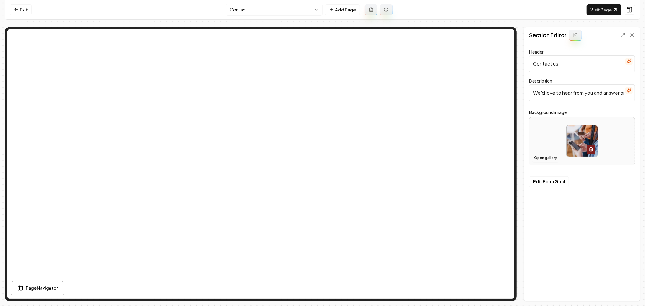
click at [546, 161] on button "Open gallery" at bounding box center [545, 158] width 27 height 10
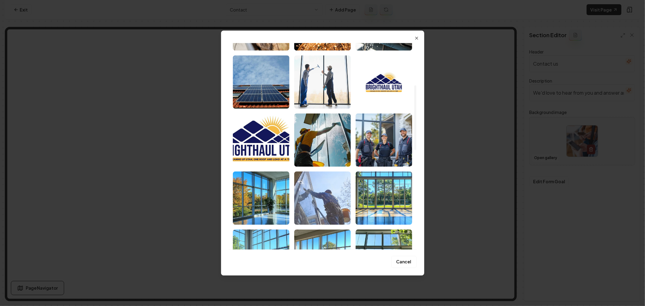
scroll to position [134, 0]
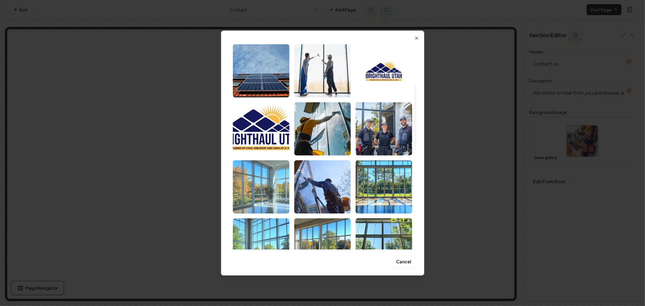
click at [278, 189] on img "Select image image_689b4e915c7cd75eb8936416.png" at bounding box center [261, 186] width 57 height 53
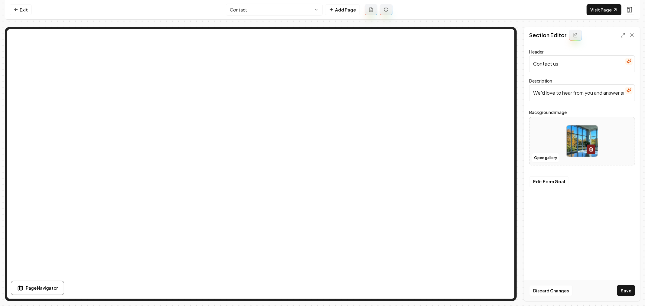
click at [627, 292] on button "Save" at bounding box center [627, 290] width 18 height 11
click at [282, 12] on html "Computer Required This feature is only available on a computer. Please switch t…" at bounding box center [322, 153] width 645 height 306
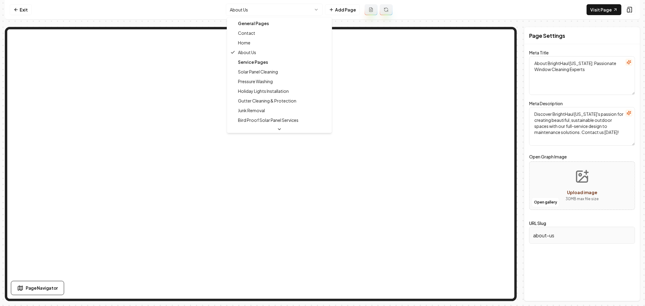
click at [297, 9] on html "Computer Required This feature is only available on a computer. Please switch t…" at bounding box center [322, 153] width 645 height 306
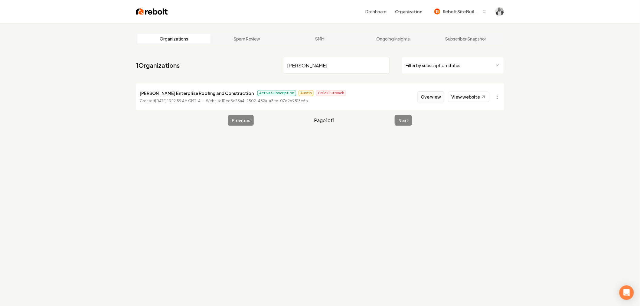
type input "Nguyen"
click at [432, 98] on button "Overview" at bounding box center [431, 96] width 27 height 11
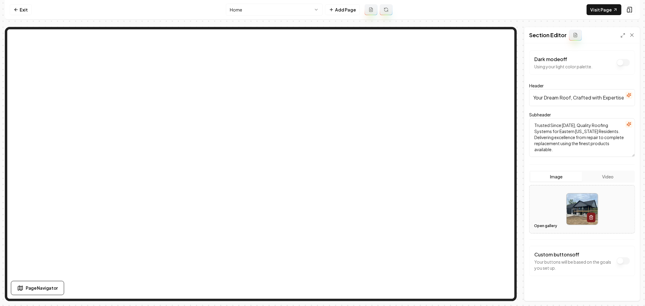
click at [539, 228] on button "Open gallery" at bounding box center [545, 226] width 27 height 10
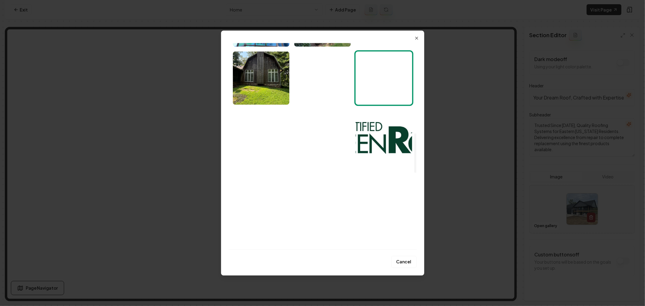
scroll to position [538, 0]
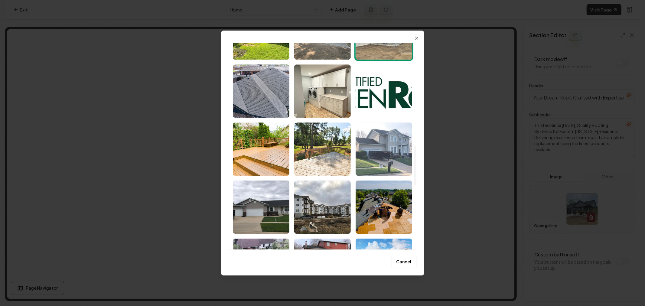
click at [376, 165] on img "Select image image_67f7c900432c47641610b596.jpeg" at bounding box center [384, 149] width 57 height 53
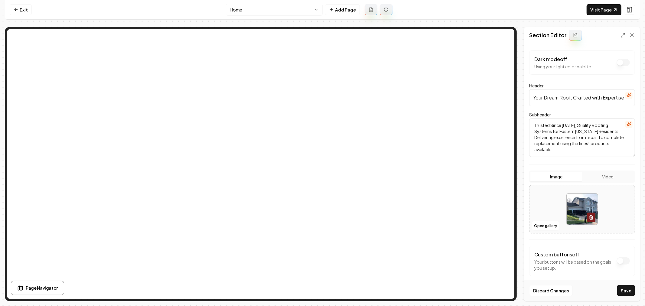
click at [626, 290] on button "Save" at bounding box center [627, 290] width 18 height 11
click at [294, 12] on html "Computer Required This feature is only available on a computer. Please switch t…" at bounding box center [322, 153] width 645 height 306
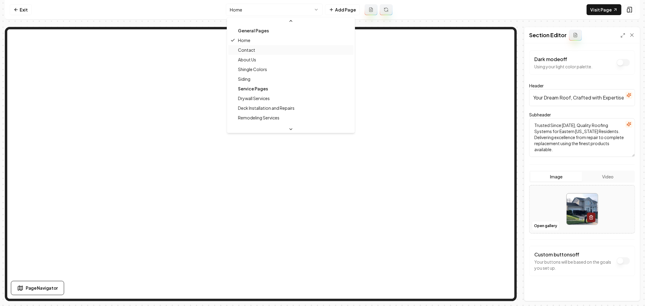
scroll to position [34, 0]
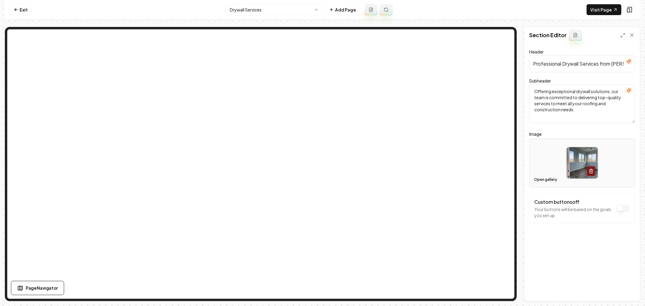
click at [537, 179] on button "Open gallery" at bounding box center [545, 180] width 27 height 10
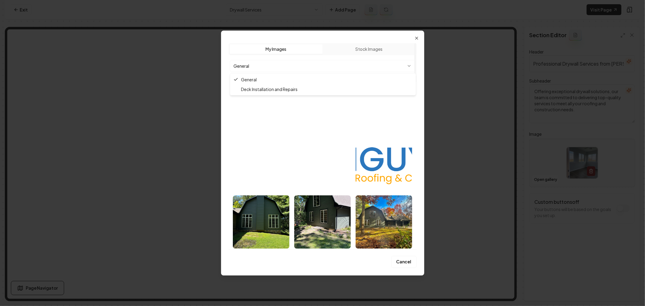
click at [320, 65] on body "Computer Required This feature is only available on a computer. Please switch t…" at bounding box center [322, 153] width 645 height 306
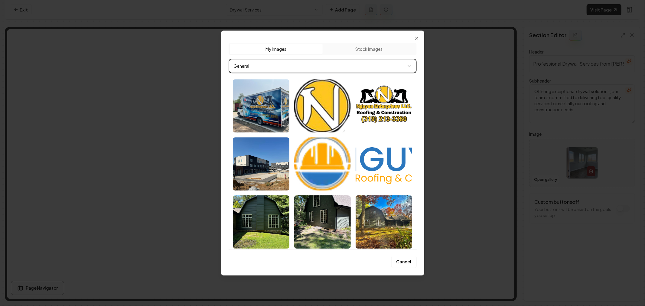
click at [173, 88] on div at bounding box center [322, 153] width 645 height 306
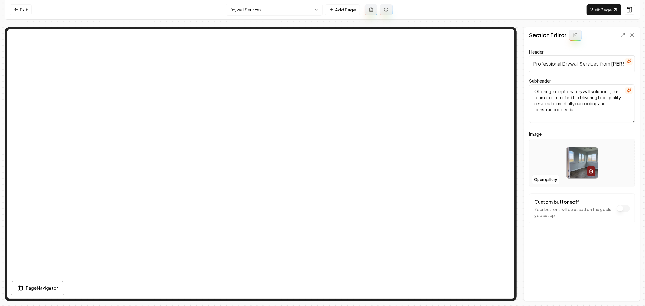
click at [287, 15] on html "Computer Required This feature is only available on a computer. Please switch t…" at bounding box center [322, 153] width 645 height 306
click at [545, 180] on button "Open gallery" at bounding box center [545, 180] width 27 height 10
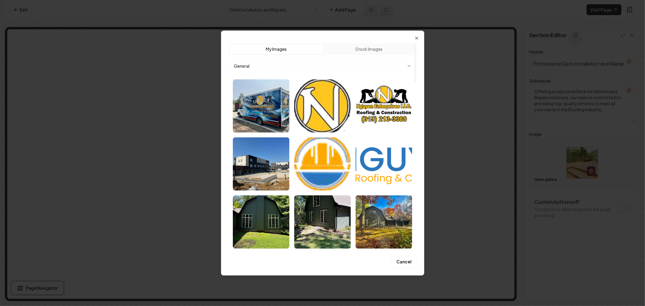
click at [365, 65] on body "Computer Required This feature is only available on a computer. Please switch t…" at bounding box center [322, 153] width 645 height 306
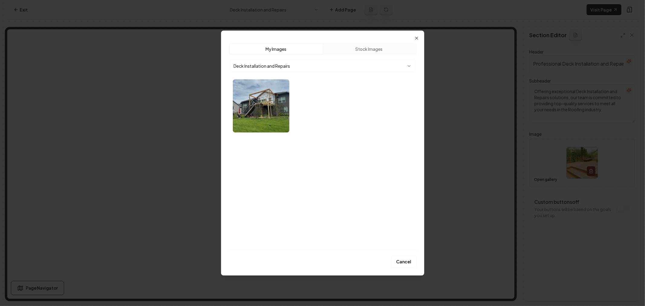
click at [258, 97] on img "Select image image_688c274d5c7cd75eb84e212c.webp" at bounding box center [261, 105] width 57 height 53
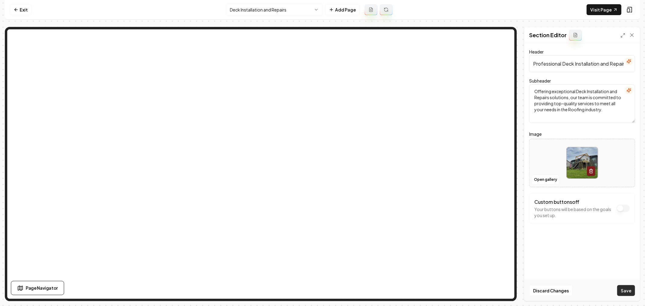
click at [629, 291] on button "Save" at bounding box center [627, 290] width 18 height 11
click at [273, 10] on html "Computer Required This feature is only available on a computer. Please switch t…" at bounding box center [322, 153] width 645 height 306
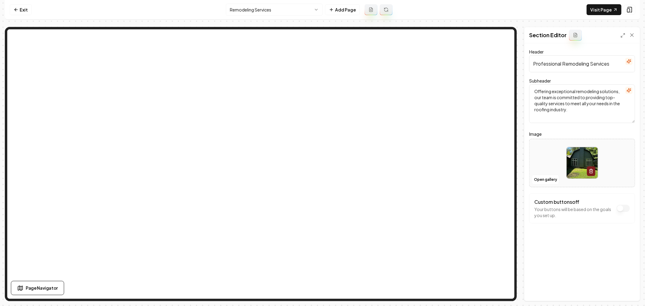
click at [280, 11] on html "Computer Required This feature is only available on a computer. Please switch t…" at bounding box center [322, 153] width 645 height 306
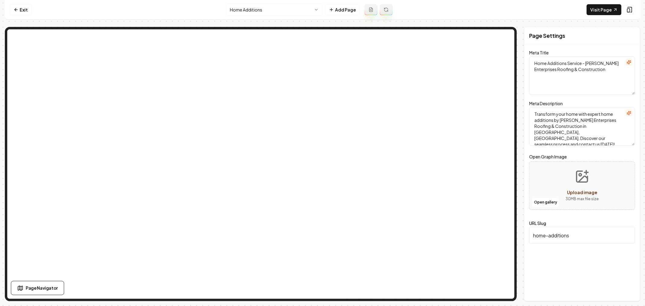
click at [284, 12] on html "Computer Required This feature is only available on a computer. Please switch t…" at bounding box center [322, 153] width 645 height 306
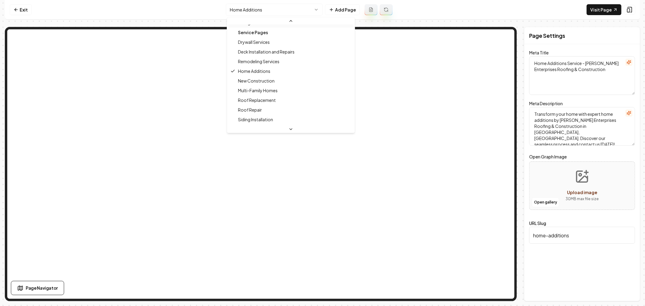
scroll to position [67, 0]
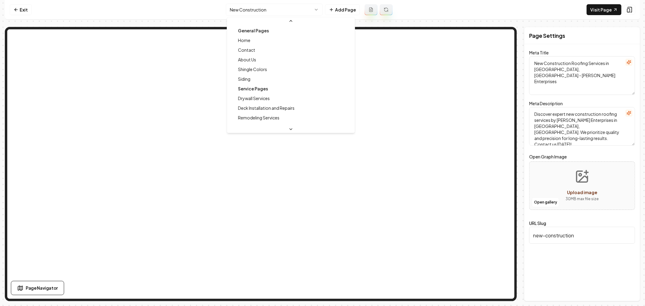
click at [284, 9] on html "Computer Required This feature is only available on a computer. Please switch t…" at bounding box center [322, 153] width 645 height 306
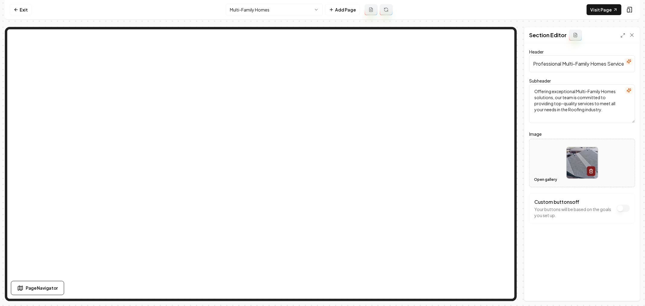
click at [544, 178] on button "Open gallery" at bounding box center [545, 180] width 27 height 10
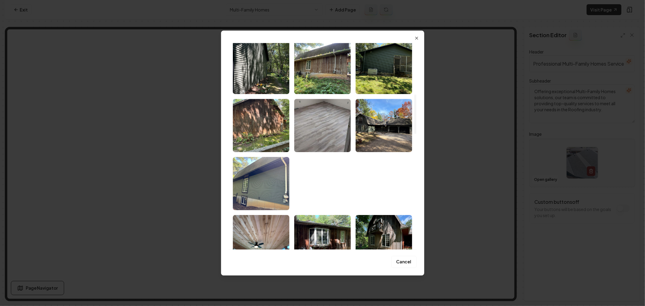
scroll to position [269, 0]
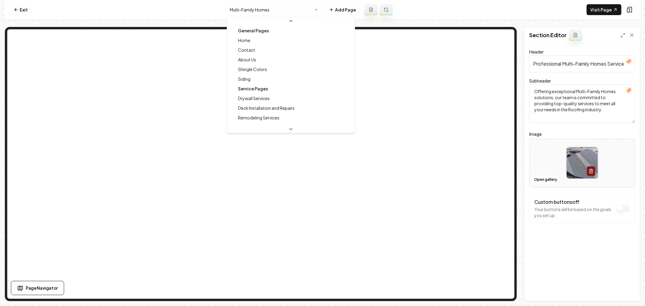
click at [276, 12] on html "Computer Required This feature is only available on a computer. Please switch t…" at bounding box center [322, 153] width 645 height 306
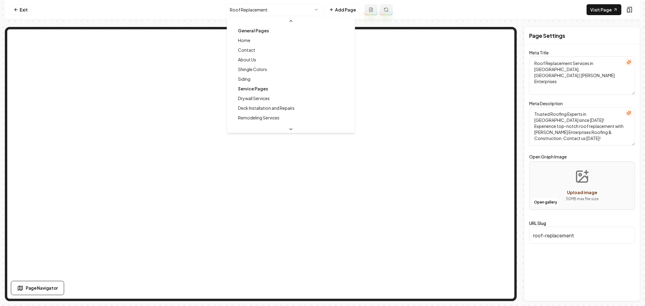
click at [277, 12] on html "Computer Required This feature is only available on a computer. Please switch t…" at bounding box center [322, 153] width 645 height 306
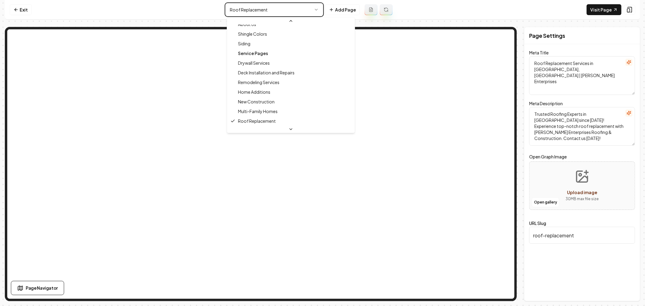
type textarea "Multi-Family Home Roofing Services | Nguyen Enterprises Roofing"
type textarea "Discover top-notch roofing solutions for multi-family homes with Nguyen Enterpr…"
type input "multi-family-homes"
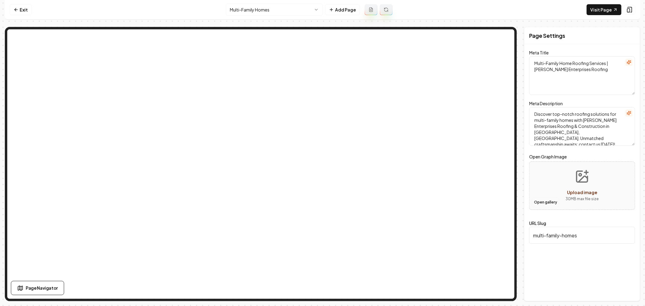
click at [541, 201] on button "Open gallery" at bounding box center [545, 203] width 27 height 10
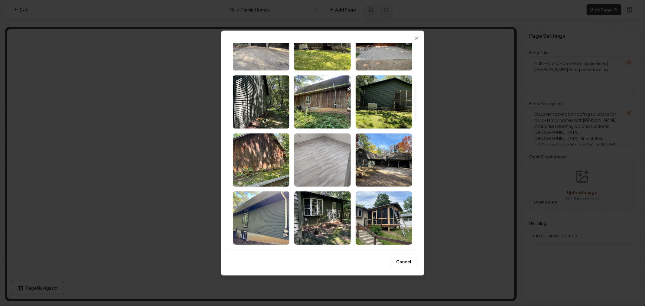
scroll to position [269, 0]
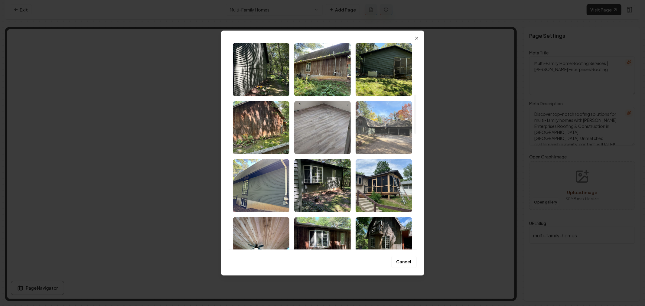
click at [377, 128] on img "Select image image_67f7c901432c47641610bc05.jpeg" at bounding box center [384, 127] width 57 height 53
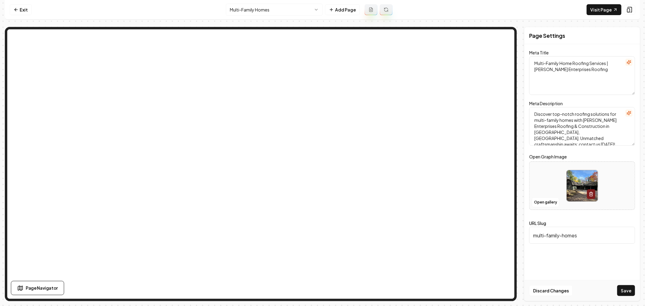
click at [630, 290] on button "Save" at bounding box center [627, 290] width 18 height 11
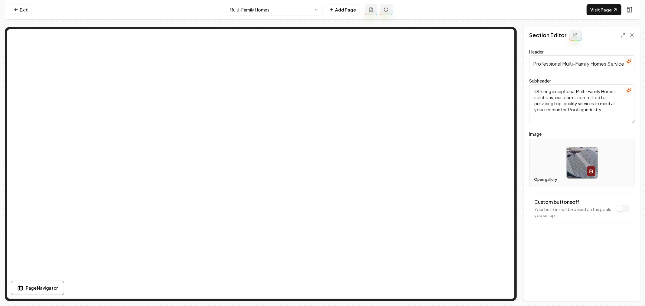
click at [547, 177] on button "Open gallery" at bounding box center [545, 180] width 27 height 10
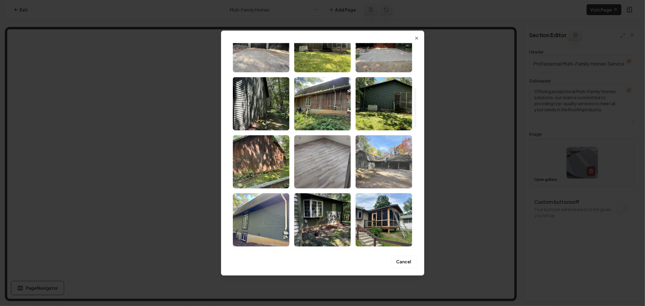
scroll to position [235, 0]
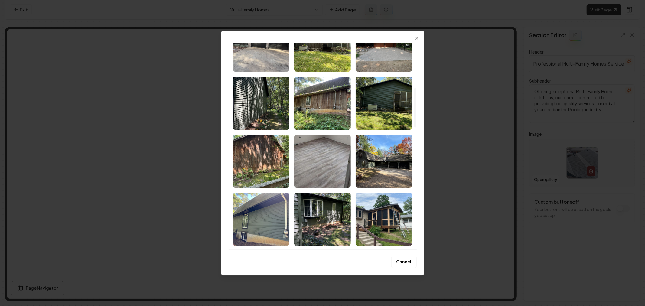
click at [379, 159] on img "Select image image_67f7c901432c47641610bc05.jpeg" at bounding box center [384, 161] width 57 height 53
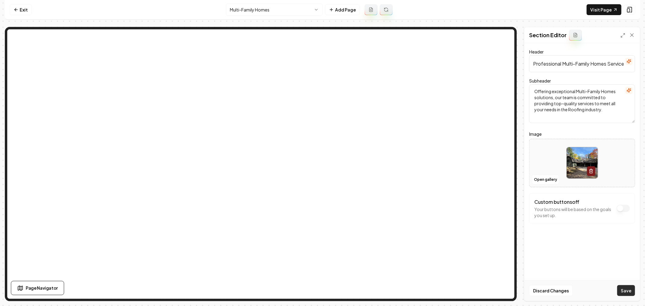
click at [626, 291] on button "Save" at bounding box center [627, 290] width 18 height 11
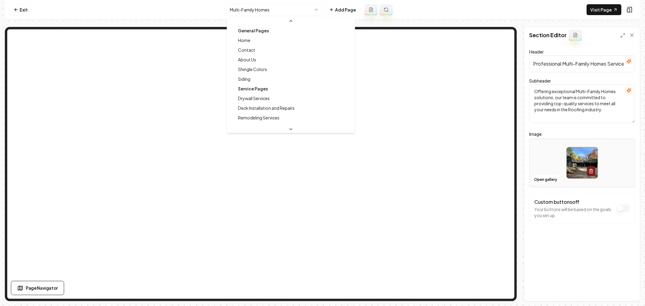
click at [284, 7] on html "Computer Required This feature is only available on a computer. Please switch t…" at bounding box center [322, 153] width 645 height 306
click at [286, 10] on html "Computer Required This feature is only available on a computer. Please switch t…" at bounding box center [322, 153] width 645 height 306
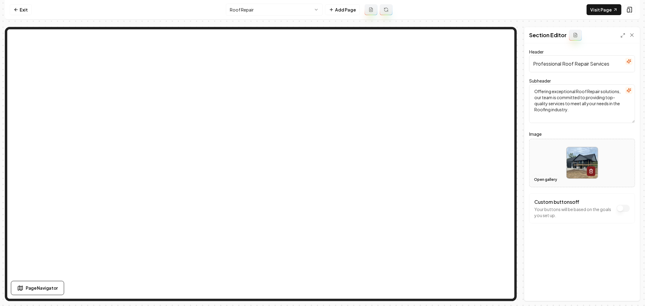
click at [542, 179] on button "Open gallery" at bounding box center [545, 180] width 27 height 10
click at [278, 13] on html "Computer Required This feature is only available on a computer. Please switch t…" at bounding box center [322, 153] width 645 height 306
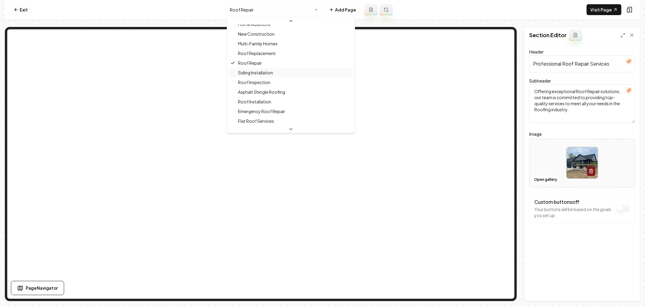
scroll to position [113, 0]
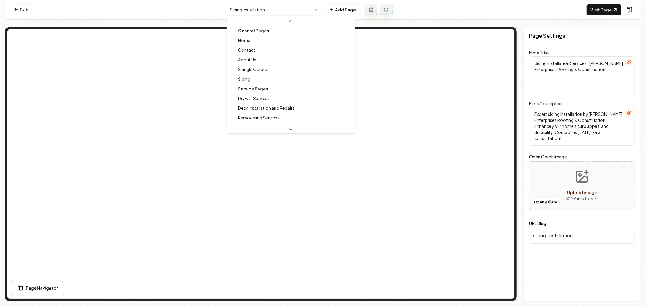
click at [289, 13] on html "Computer Required This feature is only available on a computer. Please switch t…" at bounding box center [322, 153] width 645 height 306
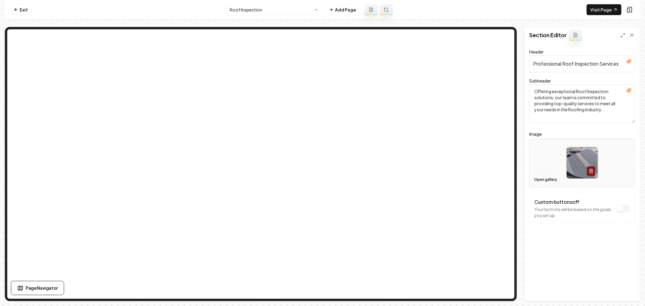
click at [545, 181] on button "Open gallery" at bounding box center [545, 180] width 27 height 10
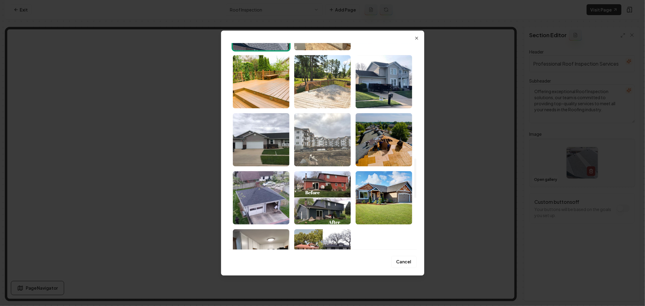
scroll to position [639, 0]
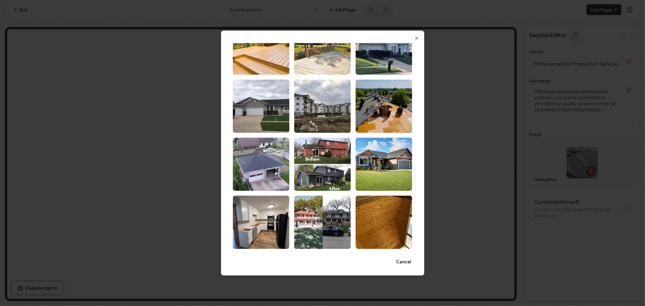
click at [276, 166] on img "Select image image_67f7c8ff432c47641610aff1.jpeg" at bounding box center [261, 164] width 57 height 53
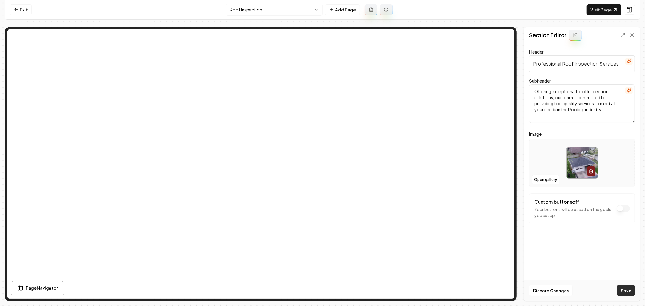
drag, startPoint x: 627, startPoint y: 289, endPoint x: 596, endPoint y: 270, distance: 36.2
click at [627, 288] on button "Save" at bounding box center [627, 290] width 18 height 11
click at [281, 8] on html "Computer Required This feature is only available on a computer. Please switch t…" at bounding box center [322, 153] width 645 height 306
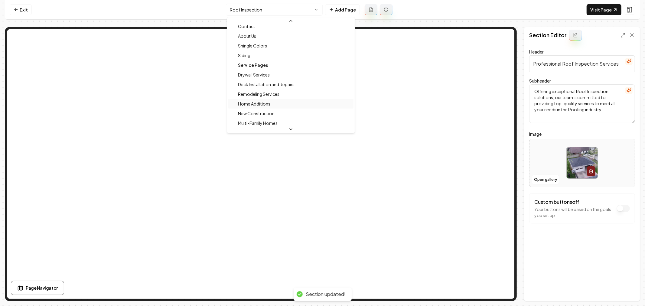
scroll to position [34, 0]
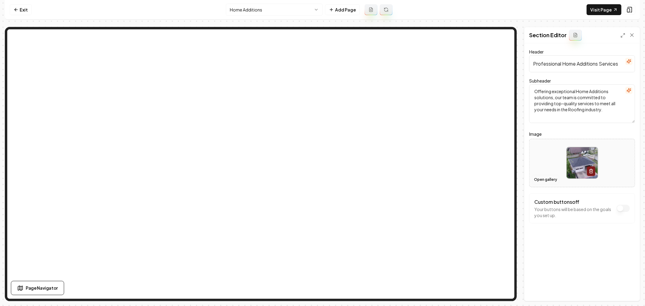
click at [543, 180] on button "Open gallery" at bounding box center [545, 180] width 27 height 10
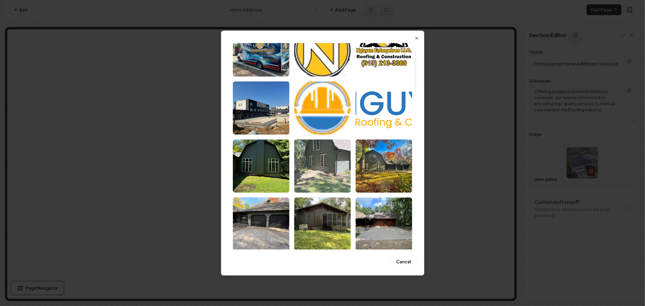
scroll to position [67, 0]
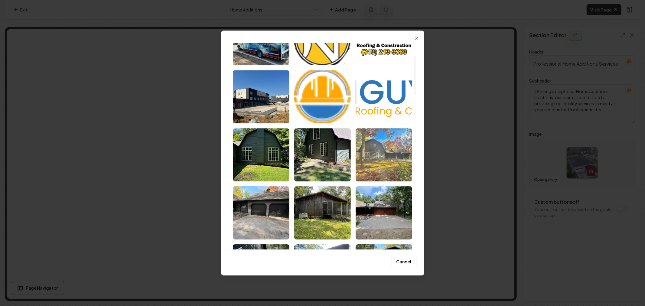
click at [372, 159] on img "Select image image_67f7c900432c47641610ba3d.jpeg" at bounding box center [384, 154] width 57 height 53
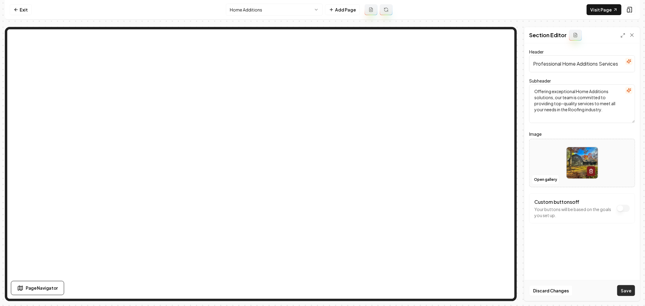
click at [631, 292] on button "Save" at bounding box center [627, 290] width 18 height 11
click at [277, 10] on html "Computer Required This feature is only available on a computer. Please switch t…" at bounding box center [322, 153] width 645 height 306
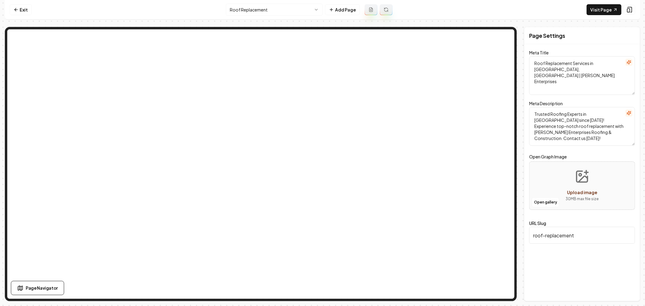
click at [263, 11] on html "Computer Required This feature is only available on a computer. Please switch t…" at bounding box center [322, 153] width 645 height 306
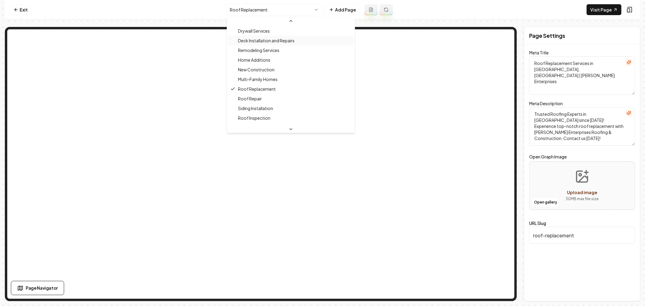
scroll to position [103, 0]
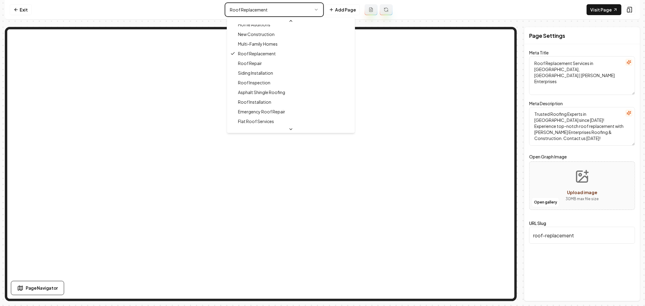
type textarea "Roof Repair Expertise in Palo, IA | Nguyen Enterprises"
type textarea "Expert roof repair by Nguyen Enterprises Roofing & Construction in Palo, IA. En…"
type input "roof-repair"
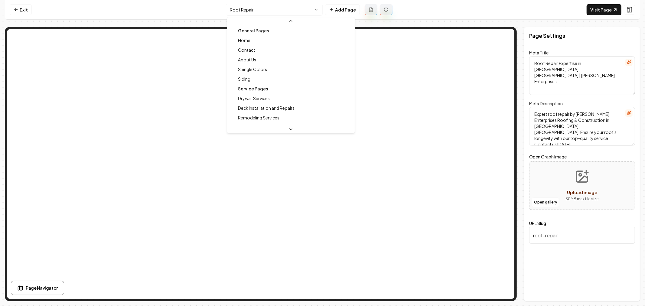
click at [288, 11] on html "Computer Required This feature is only available on a computer. Please switch t…" at bounding box center [322, 153] width 645 height 306
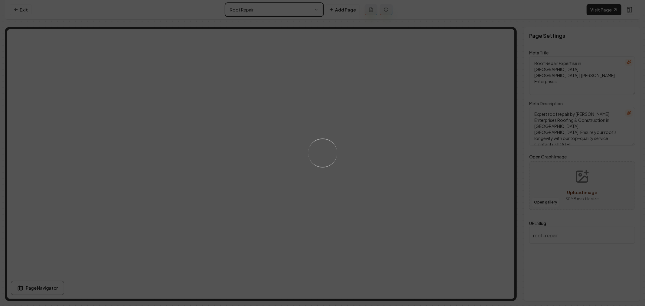
type textarea "Siding Installation Services | Nguyen Enterprises Roofing & Construction"
type textarea "Expert siding installation by Nguyen Enterprises Roofing & Construction. Enhanc…"
type input "siding-installation"
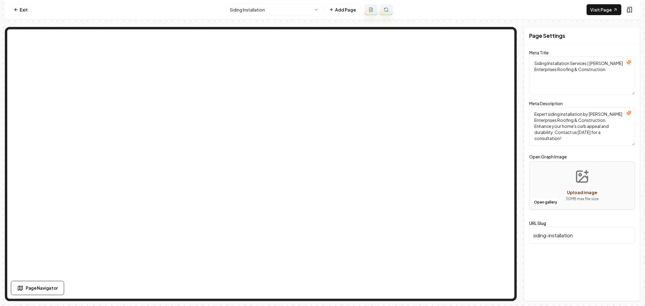
click at [281, 10] on html "Computer Required This feature is only available on a computer. Please switch t…" at bounding box center [322, 153] width 645 height 306
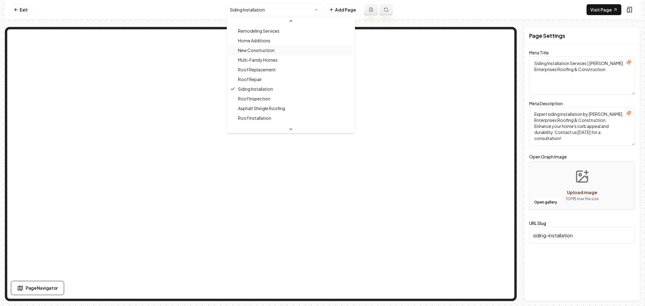
scroll to position [122, 0]
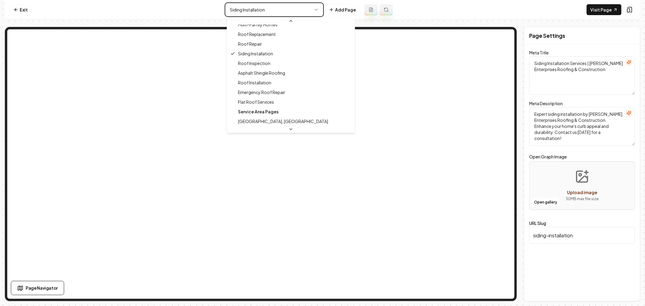
type textarea "Roof Inspection Services | Nguyen Enterprises Roofing & Construction"
type textarea "Trust Nguyen Enterprises Roofing & Construction for expert roof inspections in …"
type input "roof-inspection"
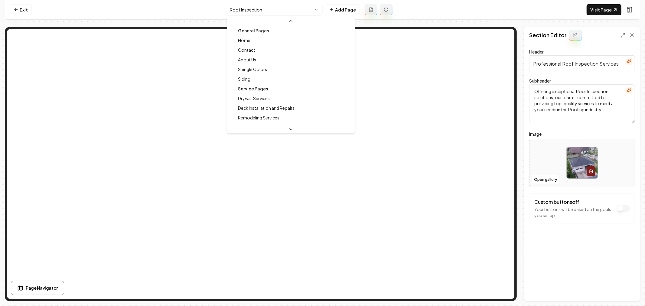
click at [282, 9] on html "Computer Required This feature is only available on a computer. Please switch t…" at bounding box center [322, 153] width 645 height 306
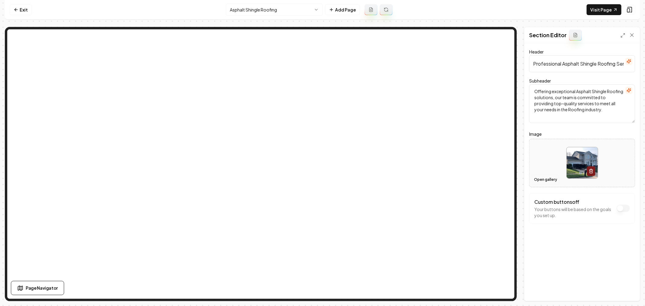
click at [544, 181] on button "Open gallery" at bounding box center [545, 180] width 27 height 10
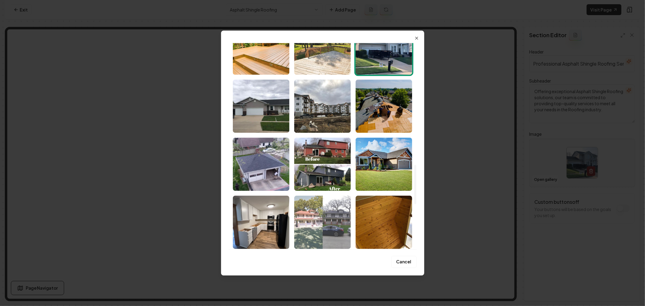
scroll to position [706, 0]
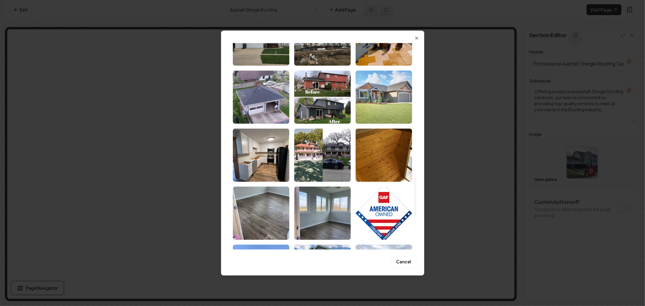
click at [391, 108] on img "Select image image_67f7c8ff432c47641610afe5.jpeg" at bounding box center [384, 97] width 57 height 53
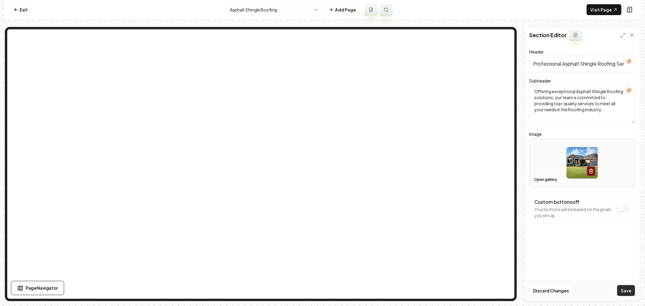
click at [622, 292] on button "Save" at bounding box center [627, 290] width 18 height 11
click at [280, 13] on html "Computer Required This feature is only available on a computer. Please switch t…" at bounding box center [322, 153] width 645 height 306
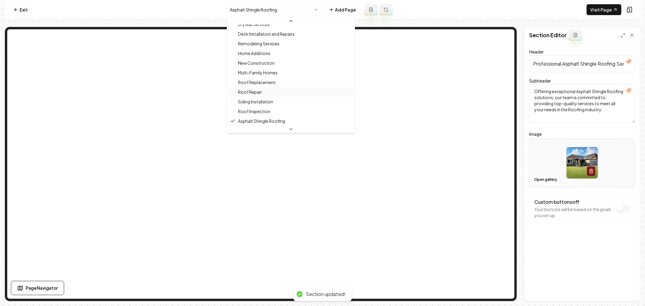
scroll to position [141, 0]
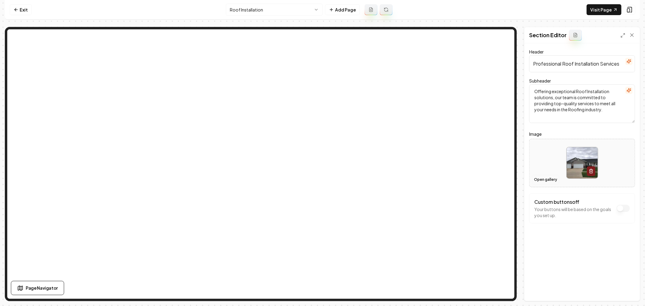
click at [539, 178] on button "Open gallery" at bounding box center [545, 180] width 27 height 10
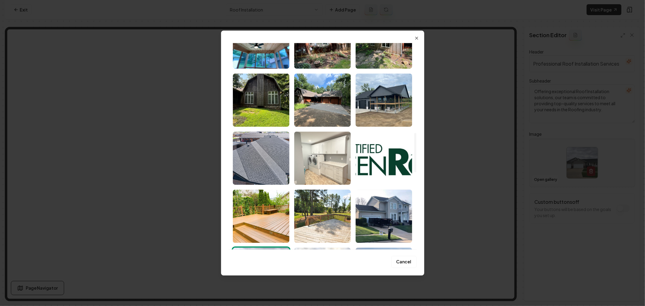
scroll to position [571, 0]
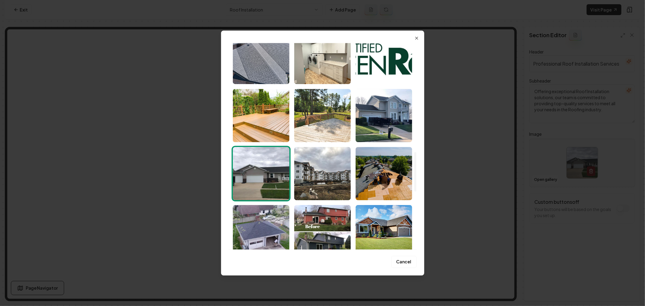
click at [385, 172] on img "Select image image_67f7c8ff432c47641610af08.jpeg" at bounding box center [384, 173] width 57 height 53
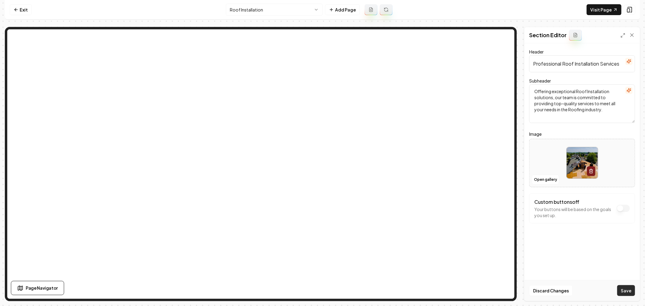
click at [625, 291] on button "Save" at bounding box center [627, 290] width 18 height 11
click at [261, 13] on html "Computer Required This feature is only available on a computer. Please switch t…" at bounding box center [322, 153] width 645 height 306
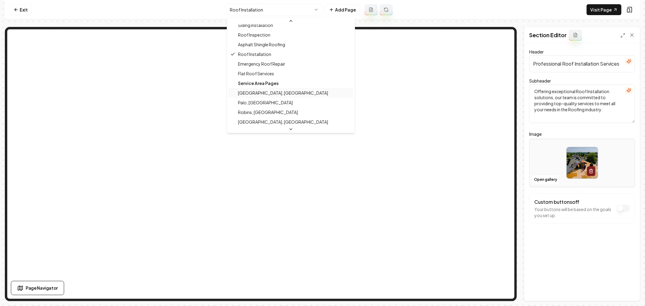
scroll to position [151, 0]
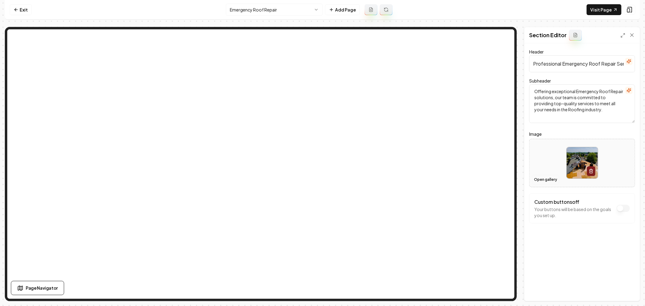
click at [542, 181] on button "Open gallery" at bounding box center [545, 180] width 27 height 10
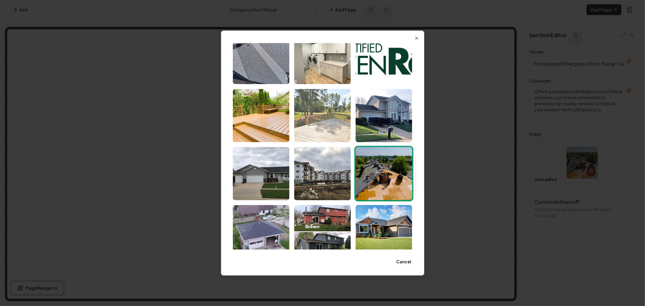
scroll to position [605, 0]
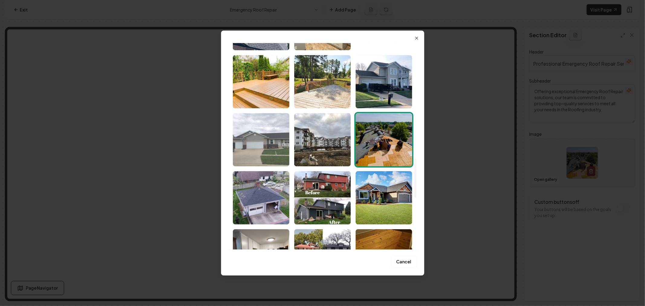
click at [266, 155] on img "Select image image_67f7c8ff432c47641610aff8.jpeg" at bounding box center [261, 139] width 57 height 53
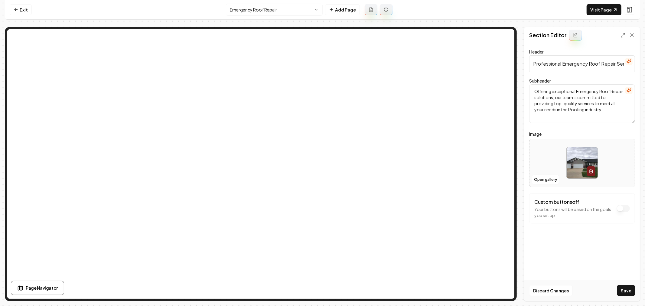
click at [624, 290] on button "Save" at bounding box center [627, 290] width 18 height 11
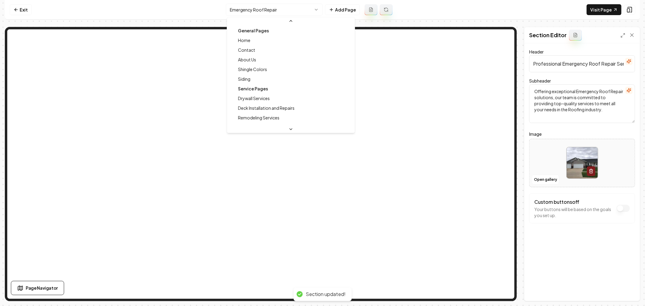
click at [266, 14] on html "Computer Required This feature is only available on a computer. Please switch t…" at bounding box center [322, 153] width 645 height 306
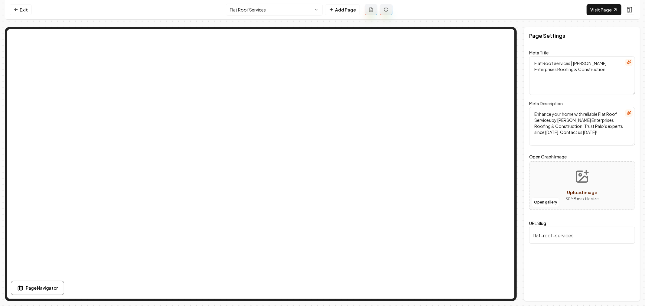
click at [274, 14] on html "Computer Required This feature is only available on a computer. Please switch t…" at bounding box center [322, 153] width 645 height 306
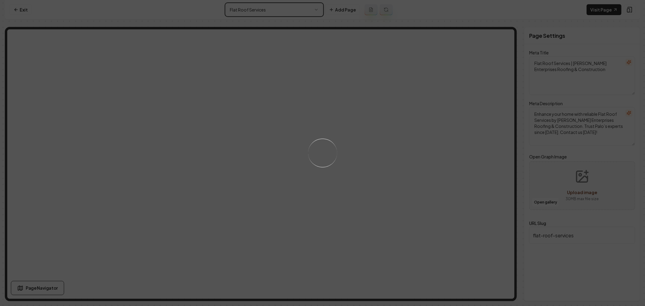
type textarea "High-Quality Roofing Services | Nguyen Enterprises Roofing & Construction"
type textarea "Roofing needs? Since 2006, Nguyen Enterprises offers top-quality roofing soluti…"
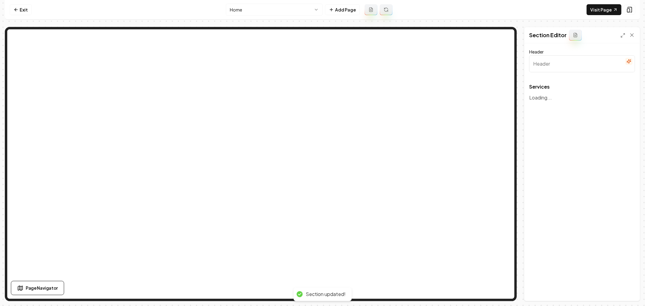
type input "Exceptional Roofing & Construction Services"
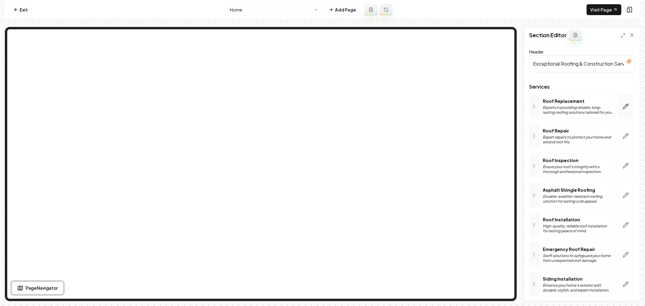
click at [619, 106] on button "button" at bounding box center [626, 106] width 14 height 25
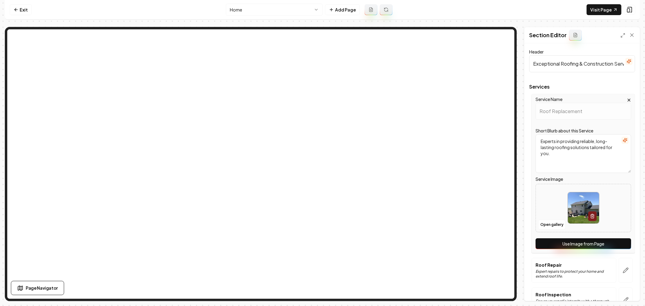
click at [570, 243] on button "Use Image from Page" at bounding box center [584, 243] width 96 height 11
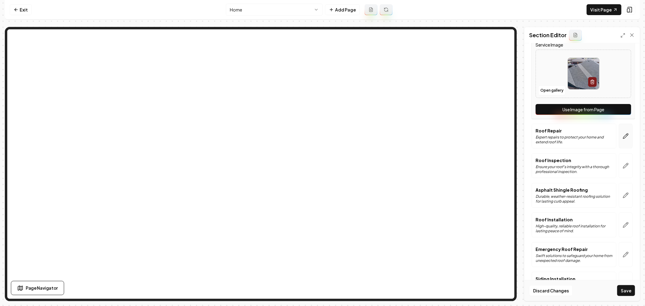
click at [623, 136] on icon "button" at bounding box center [626, 136] width 6 height 6
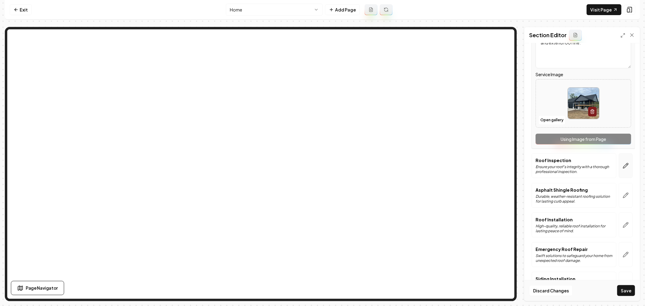
click at [623, 164] on icon "button" at bounding box center [626, 166] width 6 height 6
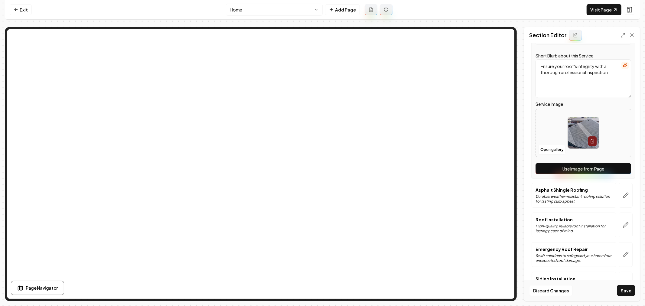
click at [595, 171] on button "Use Image from Page" at bounding box center [584, 168] width 96 height 11
click at [623, 194] on icon "button" at bounding box center [626, 195] width 6 height 6
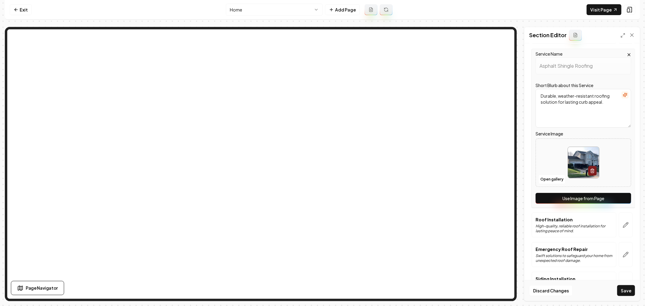
drag, startPoint x: 587, startPoint y: 198, endPoint x: 585, endPoint y: 194, distance: 4.5
click at [587, 198] on button "Use Image from Page" at bounding box center [584, 198] width 96 height 11
click at [625, 225] on button "button" at bounding box center [626, 225] width 14 height 25
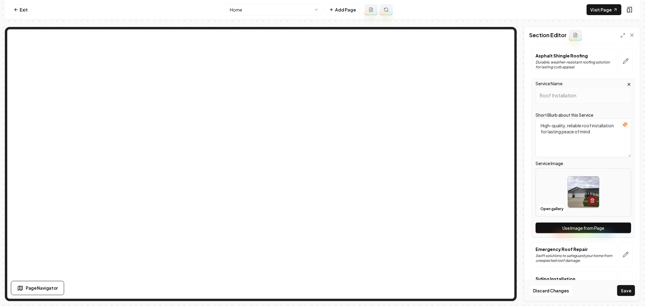
drag, startPoint x: 584, startPoint y: 228, endPoint x: 589, endPoint y: 236, distance: 10.3
click at [584, 228] on button "Use Image from Page" at bounding box center [584, 228] width 96 height 11
click at [623, 252] on icon "button" at bounding box center [626, 255] width 6 height 6
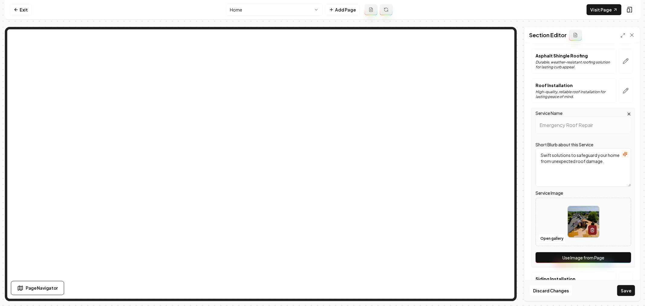
click at [578, 257] on button "Use Image from Page" at bounding box center [584, 257] width 96 height 11
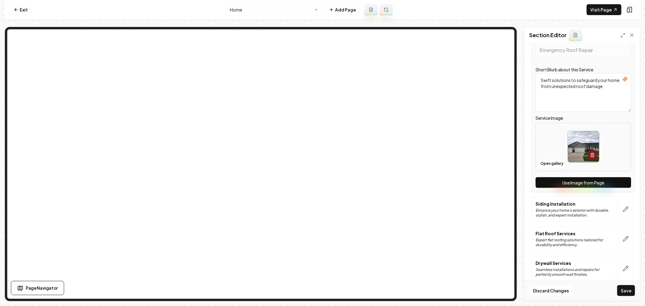
scroll to position [269, 0]
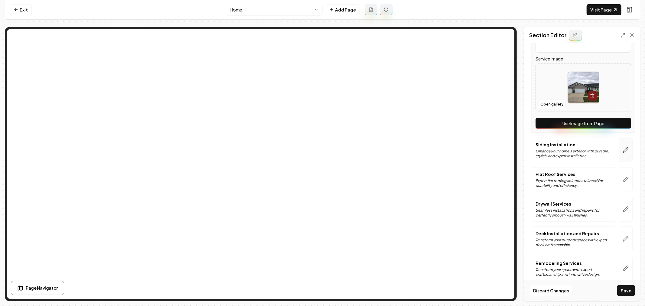
click at [623, 150] on icon "button" at bounding box center [626, 150] width 6 height 6
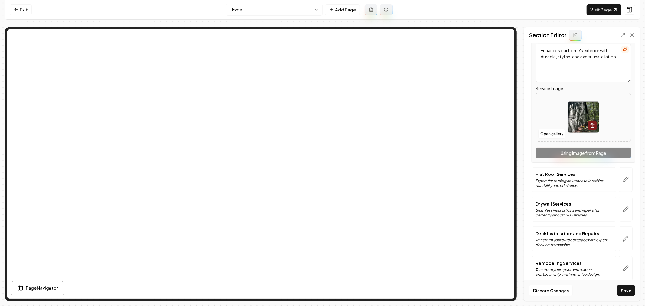
drag, startPoint x: 579, startPoint y: 149, endPoint x: 580, endPoint y: 152, distance: 3.3
click at [579, 149] on div "Service Name Siding Installation Short Blurb about this Service Enhance your ho…" at bounding box center [583, 82] width 103 height 159
click at [623, 178] on icon "button" at bounding box center [626, 180] width 6 height 6
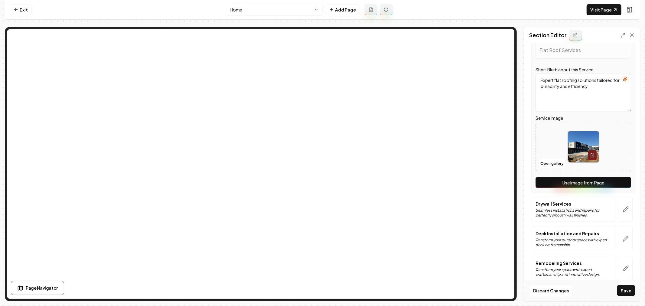
click at [580, 183] on button "Use Image from Page" at bounding box center [584, 182] width 96 height 11
click at [586, 185] on button "Use Image from Page" at bounding box center [584, 182] width 96 height 11
click at [623, 211] on icon "button" at bounding box center [626, 209] width 6 height 6
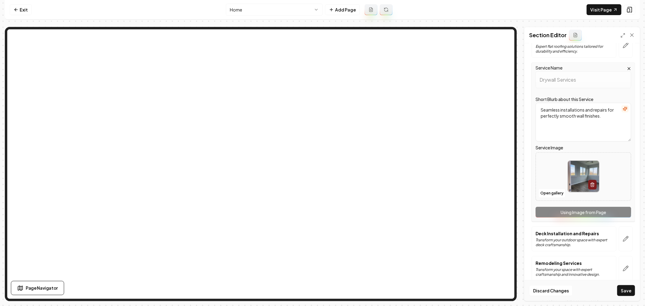
drag, startPoint x: 579, startPoint y: 206, endPoint x: 597, endPoint y: 223, distance: 24.2
click at [579, 207] on div "Service Name Drywall Services Short Blurb about this Service Seamless installat…" at bounding box center [583, 142] width 103 height 159
click at [623, 238] on icon "button" at bounding box center [626, 239] width 6 height 6
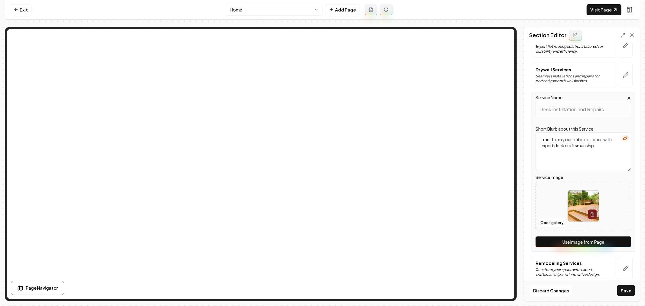
click at [587, 237] on button "Use Image from Page" at bounding box center [584, 242] width 96 height 11
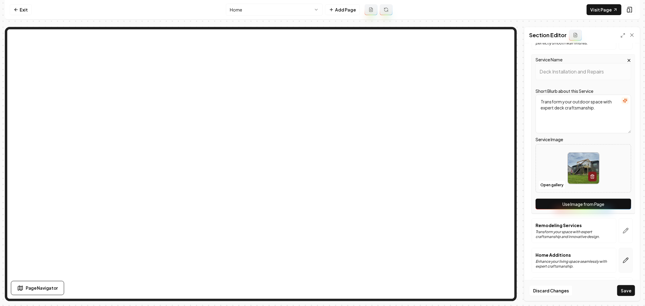
scroll to position [336, 0]
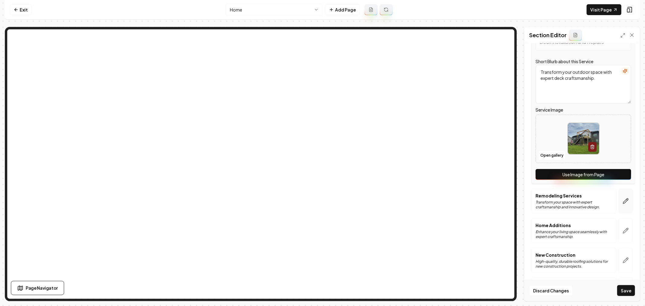
click at [624, 204] on icon "button" at bounding box center [626, 201] width 5 height 5
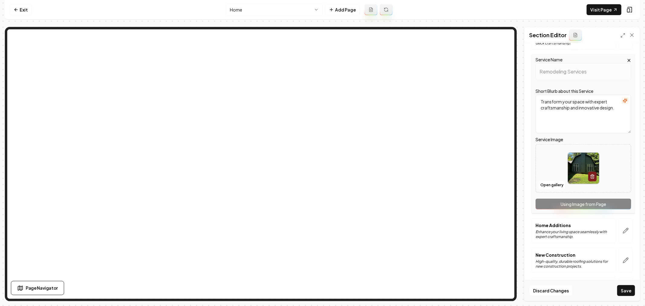
click at [581, 205] on div "Service Name Remodeling Services Short Blurb about this Service Transform your …" at bounding box center [583, 133] width 103 height 159
click at [619, 232] on button "button" at bounding box center [626, 230] width 14 height 25
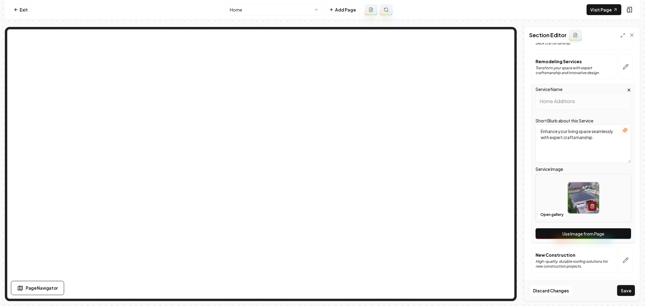
click at [579, 236] on button "Use Image from Page" at bounding box center [584, 233] width 96 height 11
click at [619, 261] on button "button" at bounding box center [626, 260] width 14 height 25
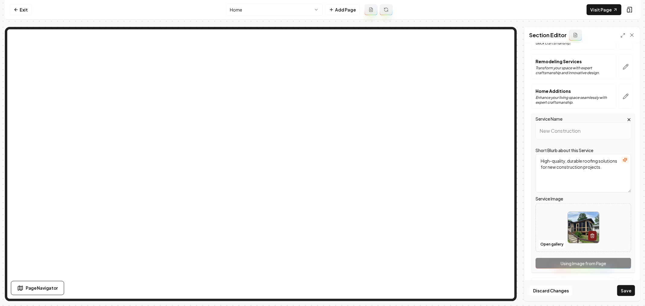
click at [589, 263] on div "Service Name New Construction Short Blurb about this Service High-quality, dura…" at bounding box center [583, 193] width 103 height 159
click at [627, 289] on button "Save" at bounding box center [627, 290] width 18 height 11
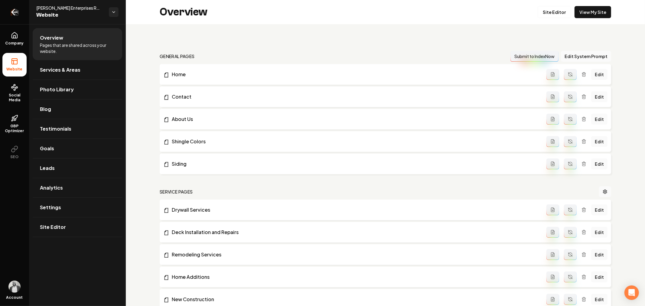
click at [13, 11] on icon "Return to dashboard" at bounding box center [13, 12] width 3 height 6
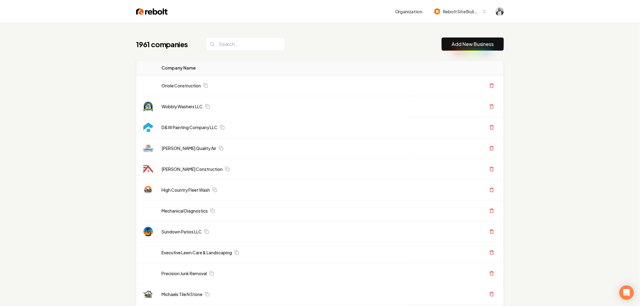
click at [332, 43] on div "1961 companies Add New Business" at bounding box center [320, 44] width 368 height 13
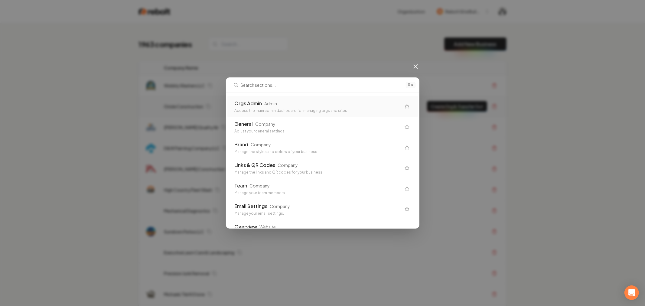
click at [253, 108] on div "Access the main admin dashboard for managing orgs and sites" at bounding box center [318, 110] width 166 height 5
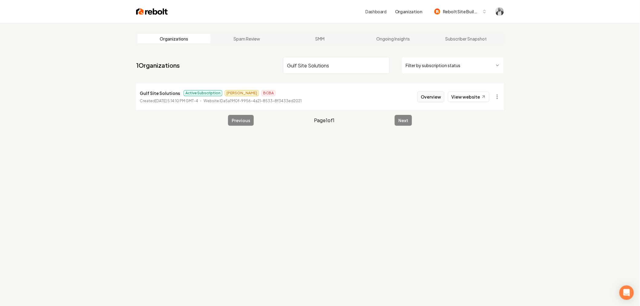
type input "Gulf Site Solutions"
click at [425, 97] on button "Overview" at bounding box center [431, 96] width 27 height 11
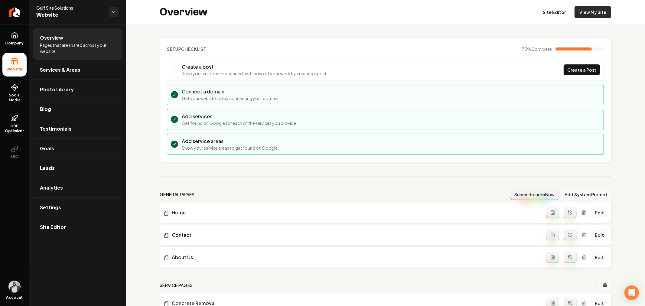
click at [591, 15] on link "View My Site" at bounding box center [593, 12] width 37 height 12
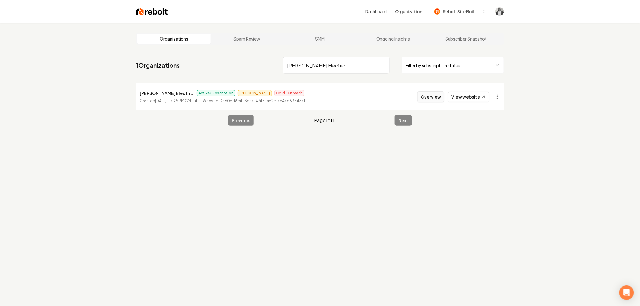
type input "[PERSON_NAME] Electric"
click at [428, 99] on button "Overview" at bounding box center [431, 96] width 27 height 11
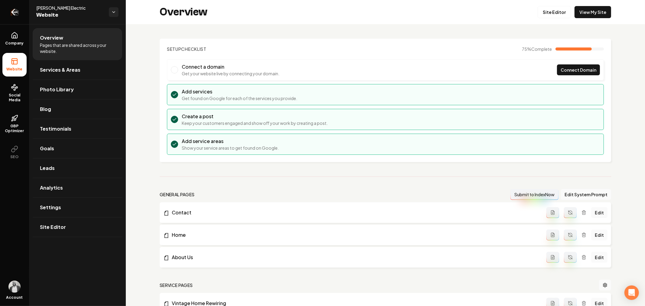
click at [13, 9] on icon "Return to dashboard" at bounding box center [15, 12] width 10 height 10
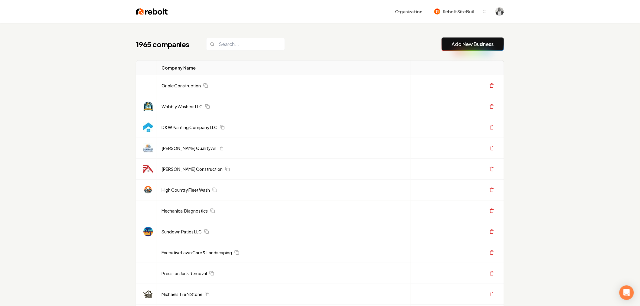
click at [312, 44] on div "1965 companies Add New Business" at bounding box center [320, 44] width 368 height 13
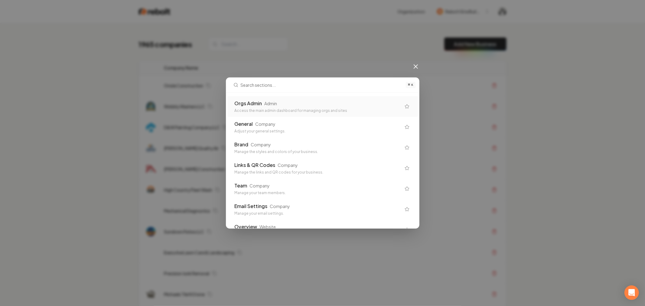
click at [265, 101] on div "Admin" at bounding box center [271, 103] width 13 height 6
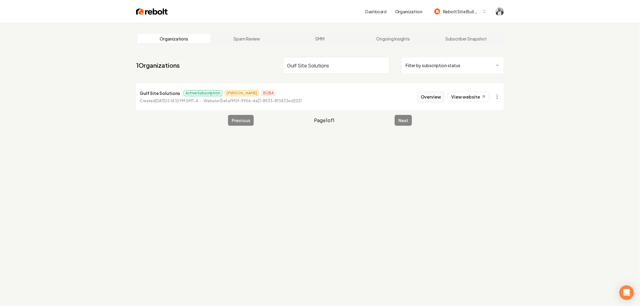
type input "Gulf Site Solutions"
click at [432, 98] on button "Overview" at bounding box center [431, 96] width 27 height 11
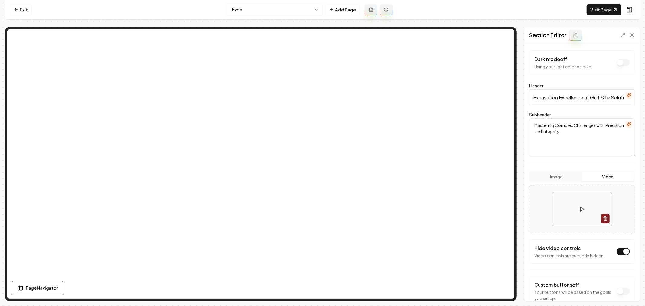
click at [607, 174] on button "Video" at bounding box center [609, 177] width 52 height 10
click at [604, 174] on button "Video" at bounding box center [609, 177] width 52 height 10
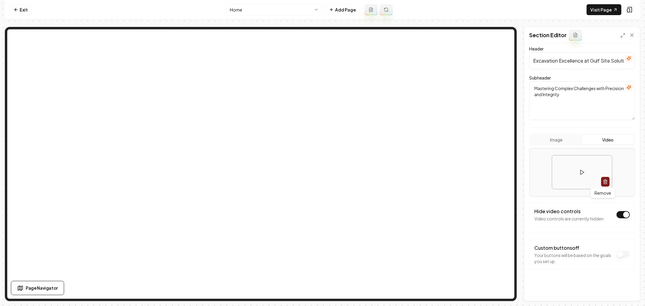
click at [602, 182] on button "button" at bounding box center [606, 182] width 8 height 10
click at [577, 167] on rect "Upload video" at bounding box center [580, 163] width 8 height 7
type input "**********"
click at [629, 294] on button "Save" at bounding box center [627, 290] width 18 height 11
